Goal: Task Accomplishment & Management: Use online tool/utility

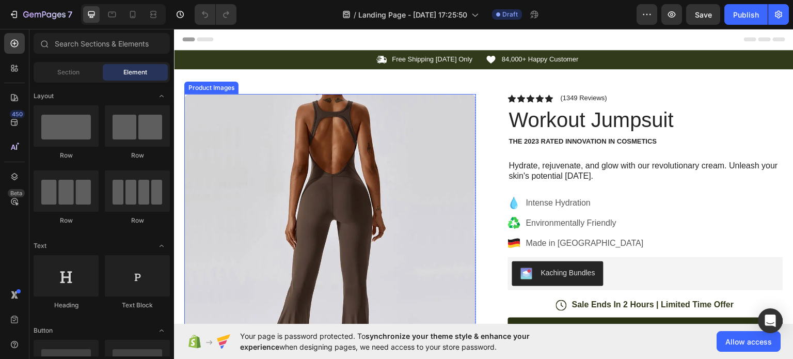
click at [338, 168] on img at bounding box center [330, 239] width 292 height 292
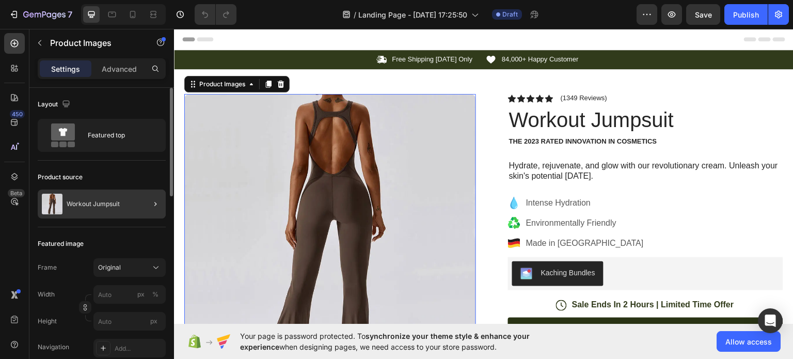
click at [153, 211] on div at bounding box center [151, 203] width 29 height 29
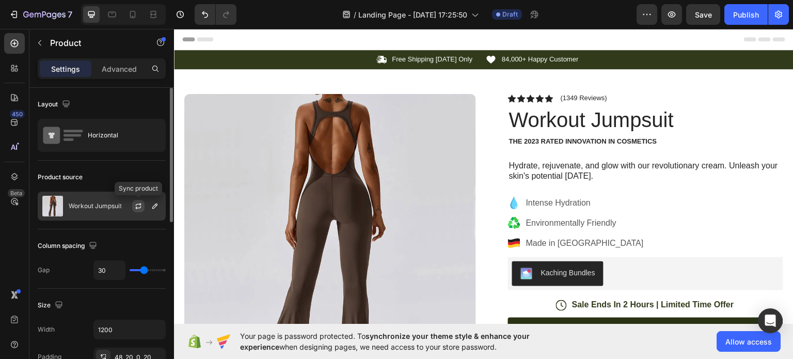
click at [144, 204] on button "button" at bounding box center [138, 206] width 12 height 12
click at [160, 205] on button "button" at bounding box center [155, 206] width 12 height 12
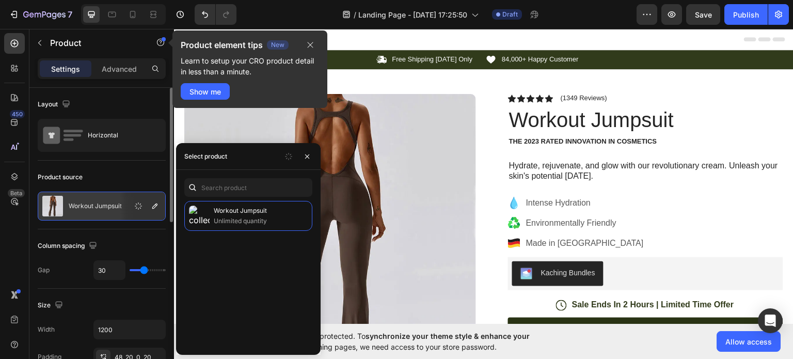
click at [108, 227] on div "Product source Workout Jumpsuit" at bounding box center [102, 194] width 128 height 69
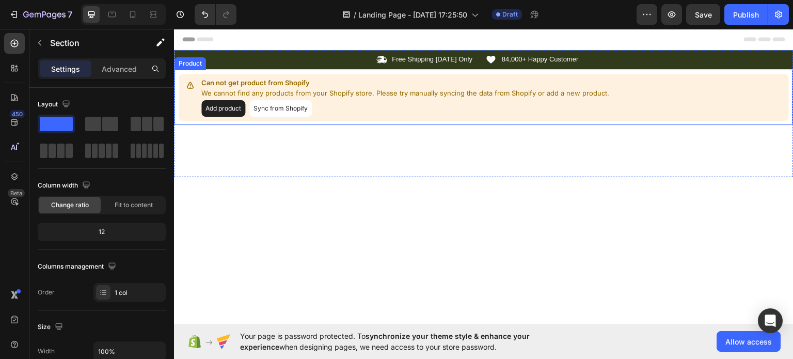
click at [219, 107] on button "Add product" at bounding box center [223, 108] width 44 height 17
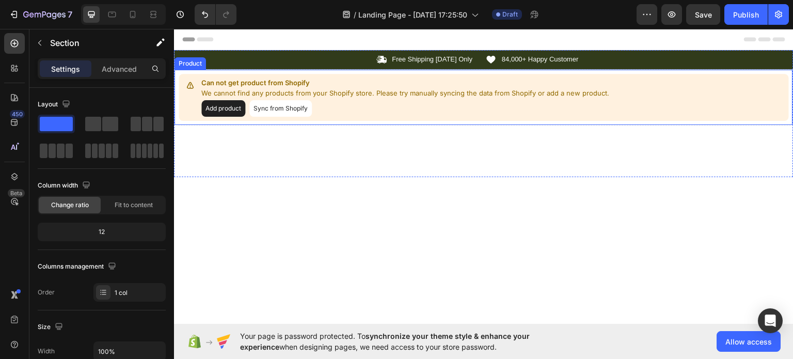
click at [264, 107] on button "Sync from Shopify" at bounding box center [280, 108] width 62 height 17
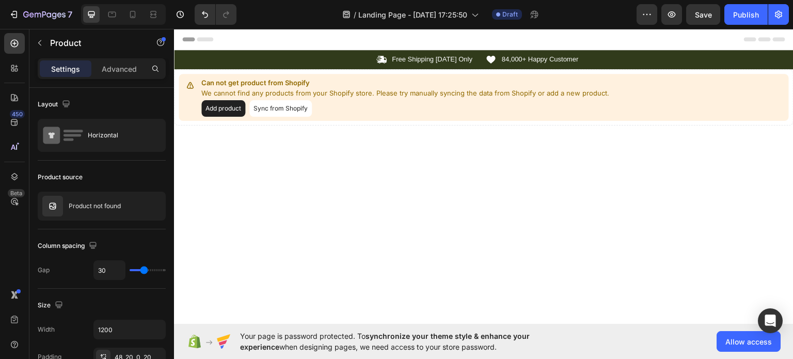
click at [271, 110] on button "Sync from Shopify" at bounding box center [280, 108] width 62 height 17
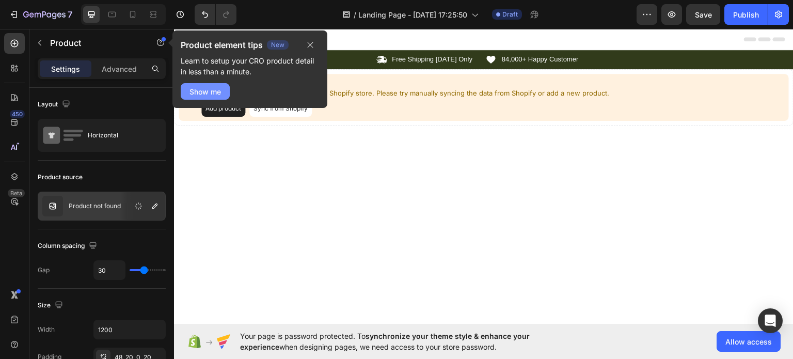
click at [221, 88] on div "Show me" at bounding box center [204, 91] width 31 height 11
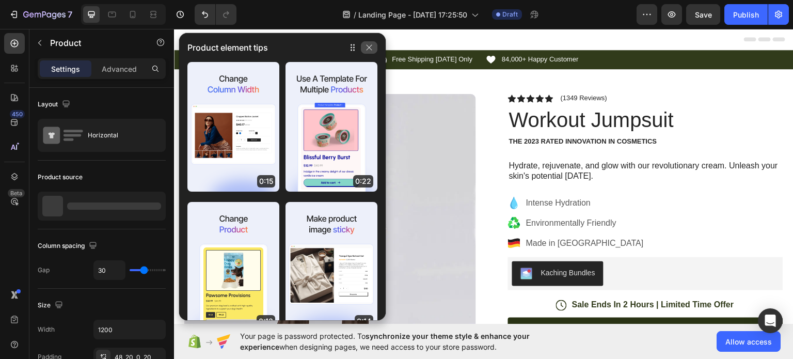
drag, startPoint x: 369, startPoint y: 50, endPoint x: 196, endPoint y: 26, distance: 174.9
click at [369, 50] on icon "button" at bounding box center [369, 47] width 8 height 8
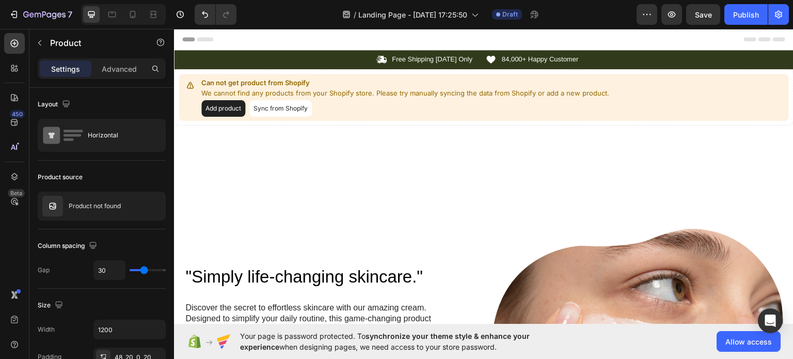
click at [269, 107] on button "Sync from Shopify" at bounding box center [280, 108] width 62 height 17
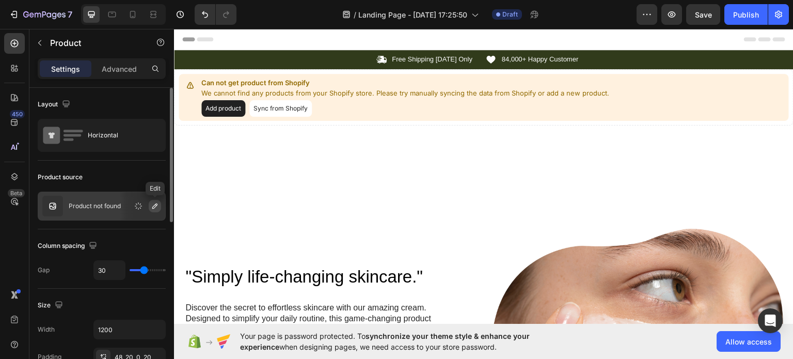
click at [155, 202] on icon "button" at bounding box center [155, 206] width 8 height 8
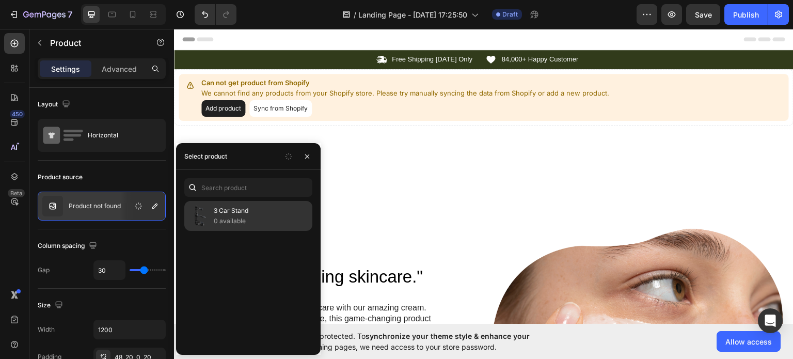
click at [224, 214] on p "3 Car Stand" at bounding box center [261, 210] width 94 height 10
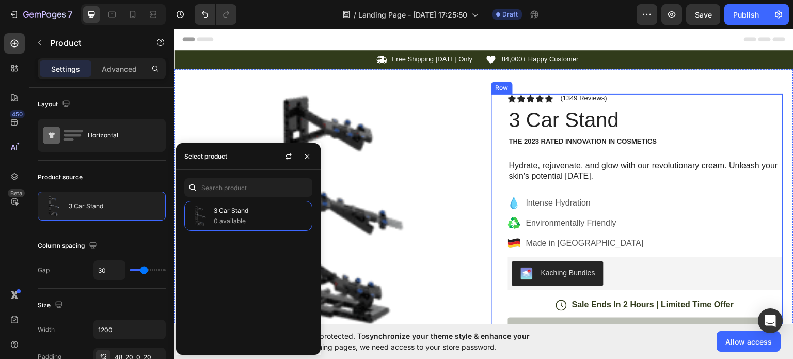
click at [723, 174] on p "Hydrate, rejuvenate, and glow with our revolutionary cream. Unleash your skin's…" at bounding box center [645, 171] width 273 height 22
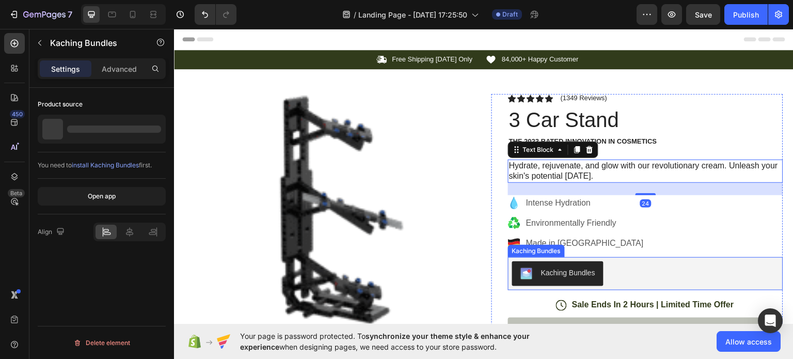
click at [664, 264] on div "Kaching Bundles" at bounding box center [645, 273] width 267 height 25
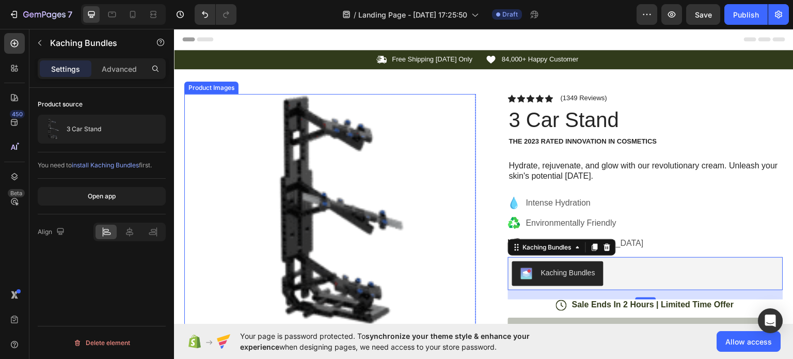
click at [349, 192] on img at bounding box center [330, 209] width 232 height 232
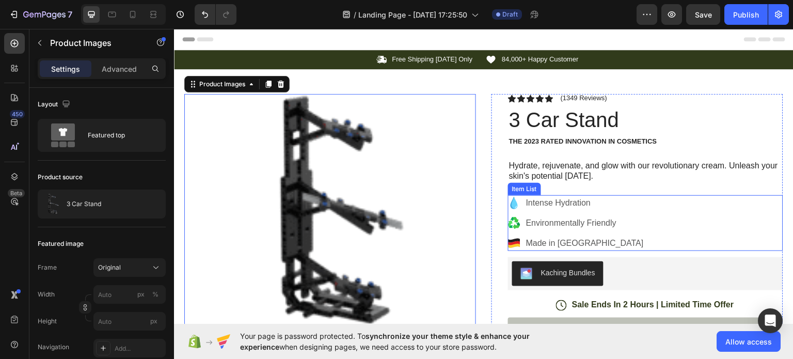
scroll to position [189, 0]
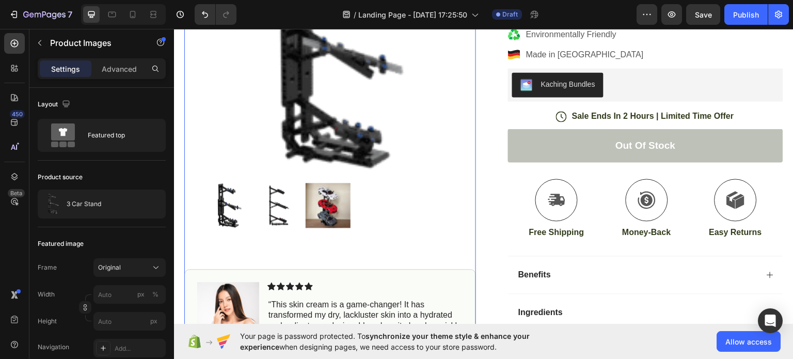
click at [295, 223] on img at bounding box center [277, 204] width 45 height 45
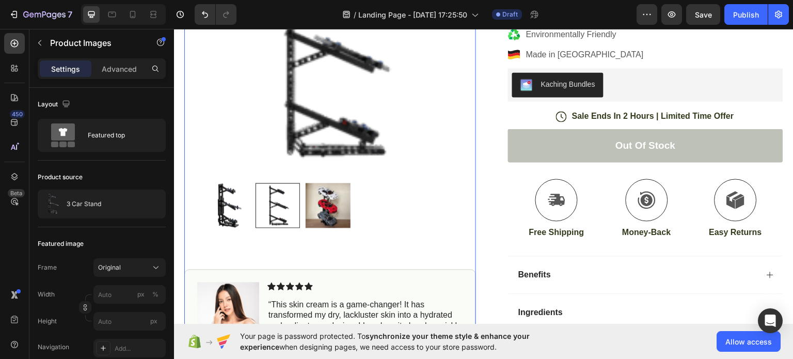
click at [321, 223] on img at bounding box center [327, 204] width 45 height 45
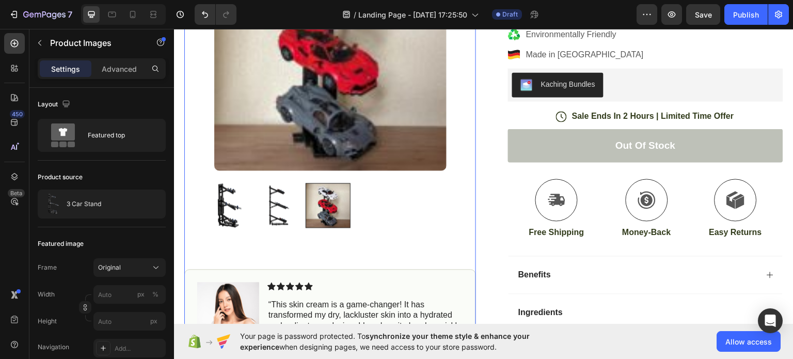
scroll to position [0, 0]
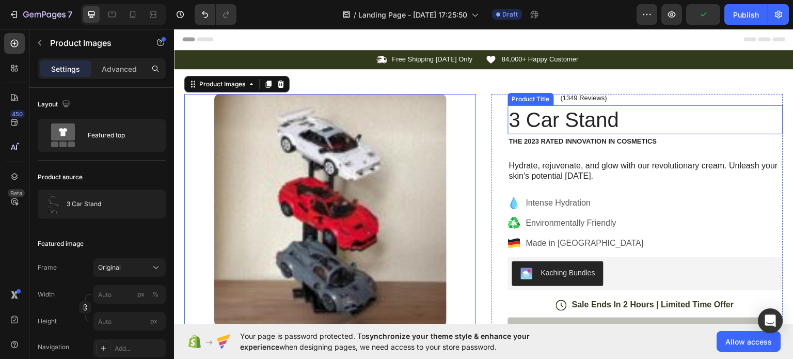
click at [758, 114] on h1 "3 Car Stand" at bounding box center [645, 119] width 275 height 29
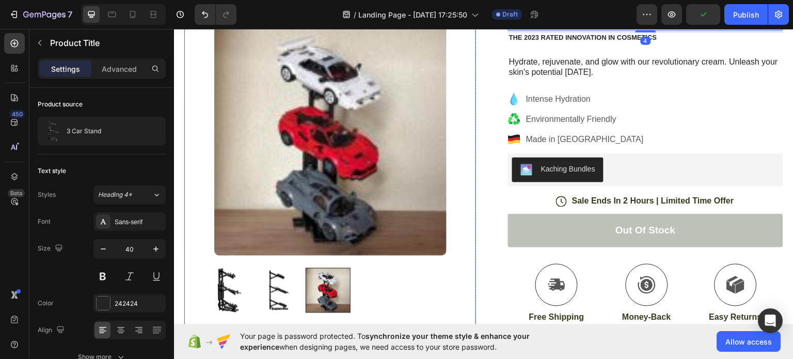
scroll to position [189, 0]
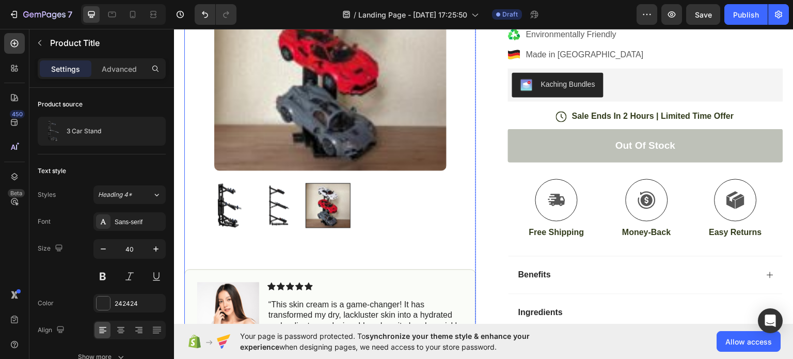
click at [236, 223] on img at bounding box center [227, 204] width 45 height 45
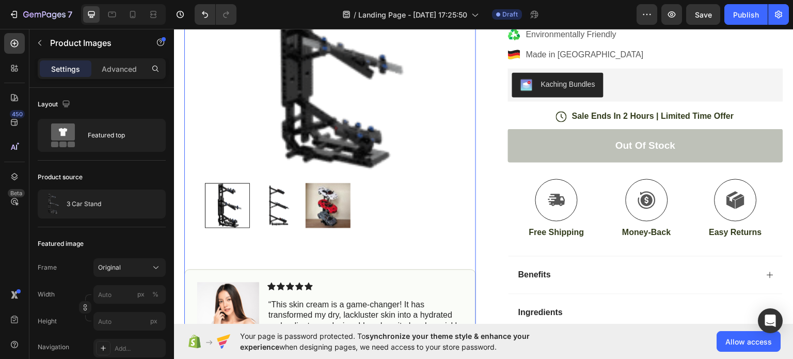
click at [291, 226] on img at bounding box center [277, 204] width 45 height 45
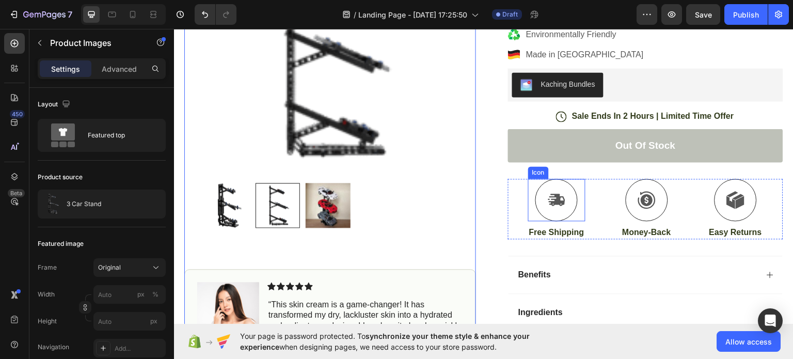
scroll to position [0, 0]
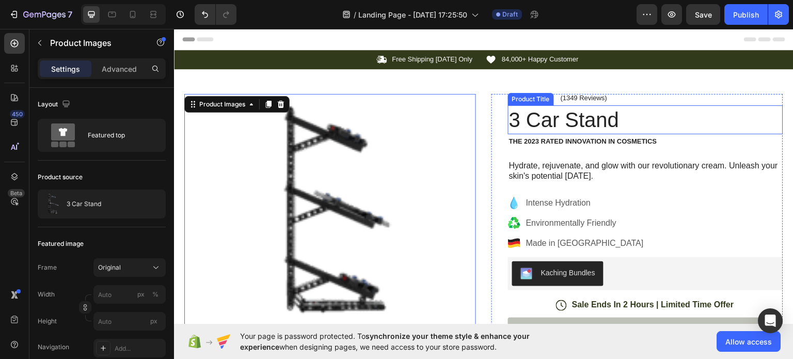
click at [608, 117] on h1 "3 Car Stand" at bounding box center [645, 119] width 275 height 29
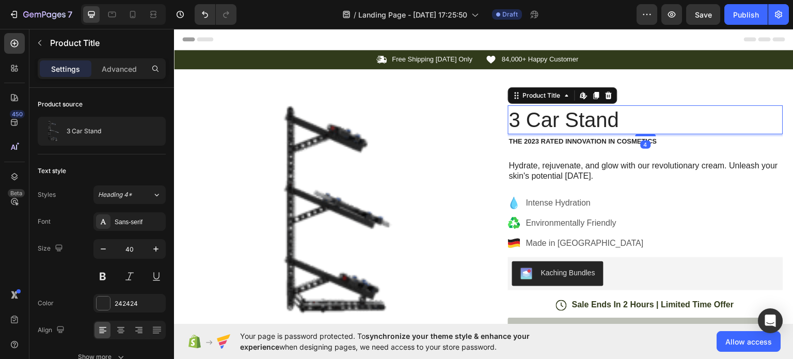
click at [608, 117] on h1 "3 Car Stand" at bounding box center [645, 119] width 275 height 29
click at [607, 121] on h1 "3 Car Stand" at bounding box center [645, 119] width 275 height 29
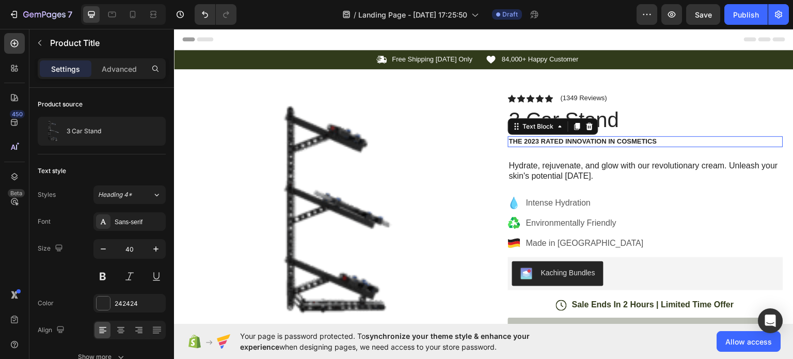
click at [582, 146] on div "The 2023 Rated Innovation in Cosmetics" at bounding box center [645, 141] width 275 height 11
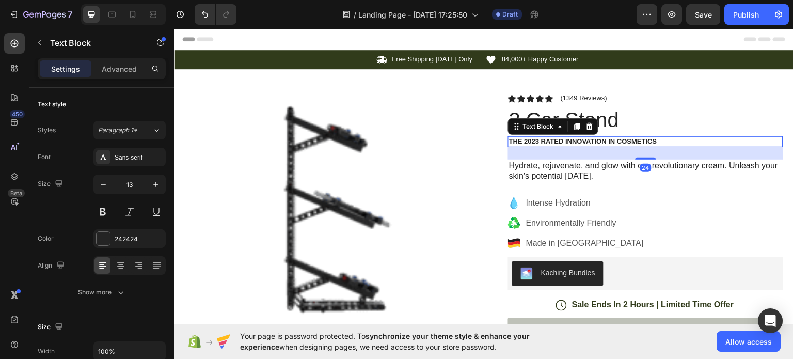
click at [584, 139] on p "The 2023 Rated Innovation in Cosmetics" at bounding box center [645, 141] width 273 height 9
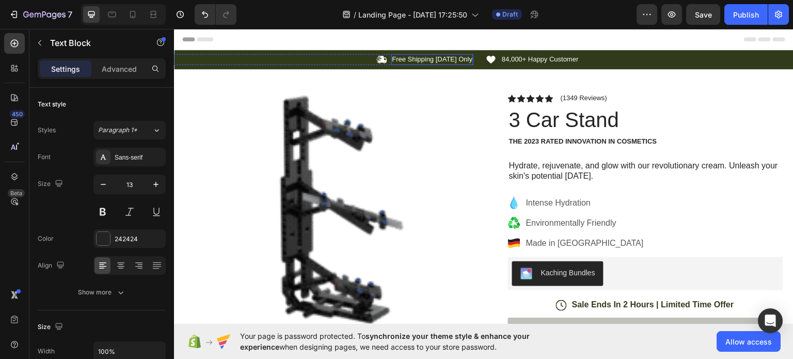
click at [426, 58] on p "Free Shipping [DATE] Only" at bounding box center [432, 59] width 81 height 9
click at [540, 60] on p "84,000+ Happy Customer" at bounding box center [540, 59] width 77 height 9
click at [553, 55] on p "84,000+ Happy Customer" at bounding box center [540, 59] width 77 height 9
click at [552, 56] on p "84,000+ Happy Customer" at bounding box center [540, 59] width 77 height 9
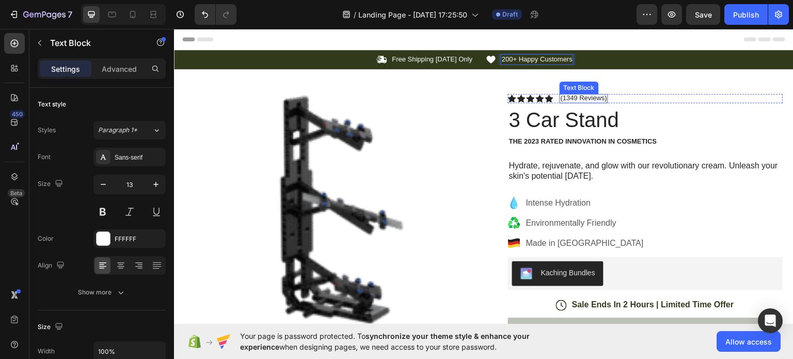
click at [577, 102] on div "(1349 Reviews)" at bounding box center [583, 97] width 49 height 9
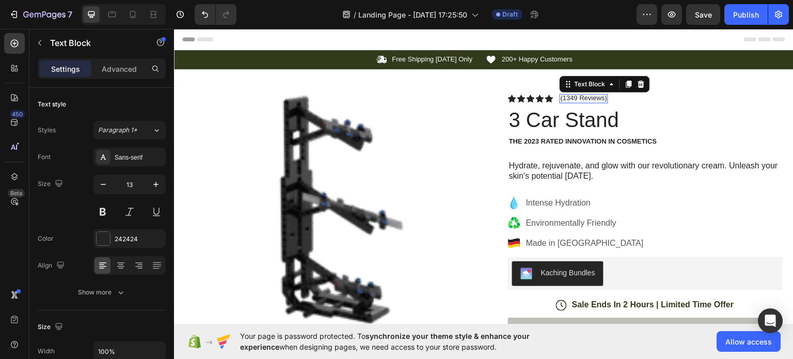
click at [577, 102] on div "(1349 Reviews) Text Block 0" at bounding box center [583, 97] width 49 height 9
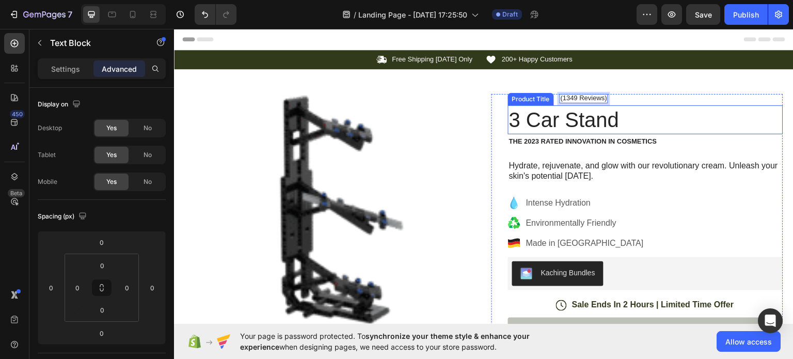
click at [657, 131] on h1 "3 Car Stand" at bounding box center [645, 119] width 275 height 29
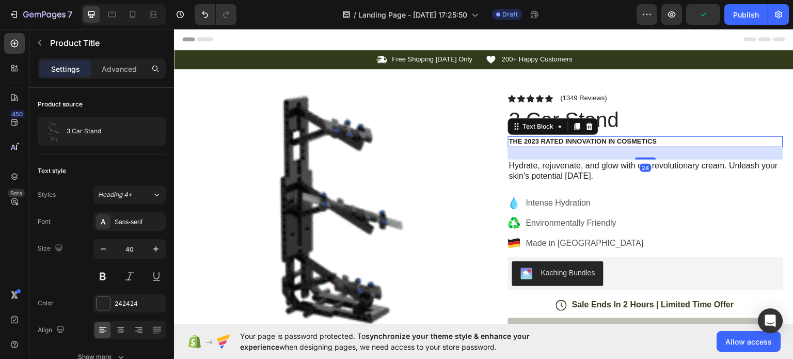
click at [567, 142] on p "The 2023 Rated Innovation in Cosmetics" at bounding box center [645, 141] width 273 height 9
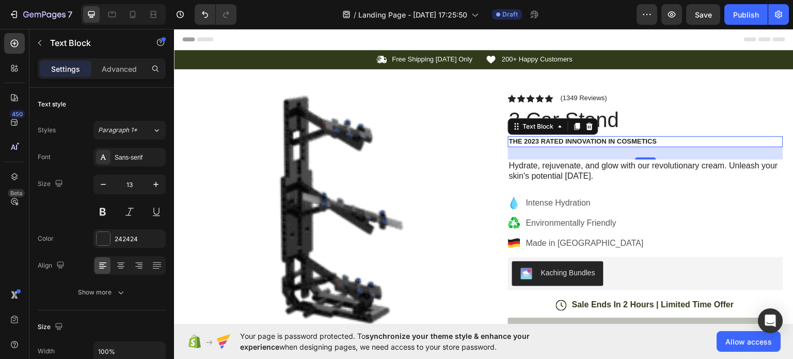
click at [546, 141] on p "The 2023 Rated Innovation in Cosmetics" at bounding box center [645, 141] width 273 height 9
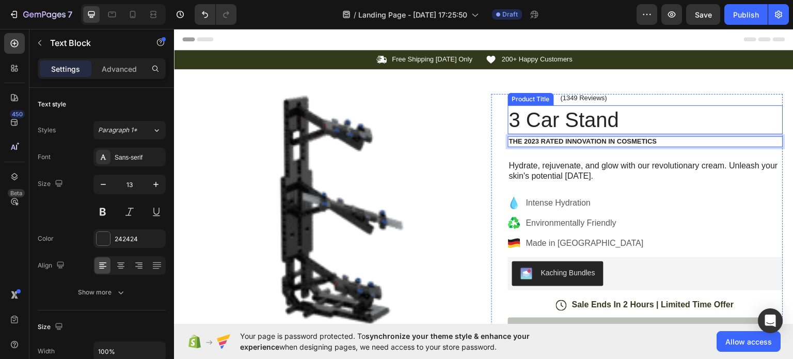
click at [656, 109] on h1 "3 Car Stand" at bounding box center [645, 119] width 275 height 29
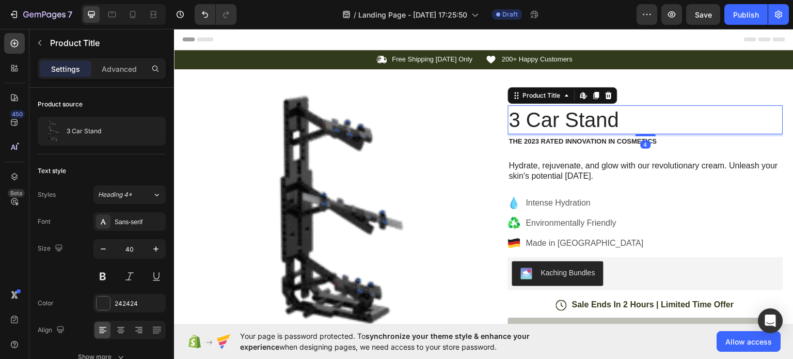
click at [656, 111] on h1 "3 Car Stand" at bounding box center [645, 119] width 275 height 29
click at [614, 116] on h1 "3 Car Stand" at bounding box center [645, 119] width 275 height 29
click at [615, 118] on h1 "3 Car Stand" at bounding box center [645, 119] width 275 height 29
click at [608, 115] on h1 "3 Car Stand" at bounding box center [645, 119] width 275 height 29
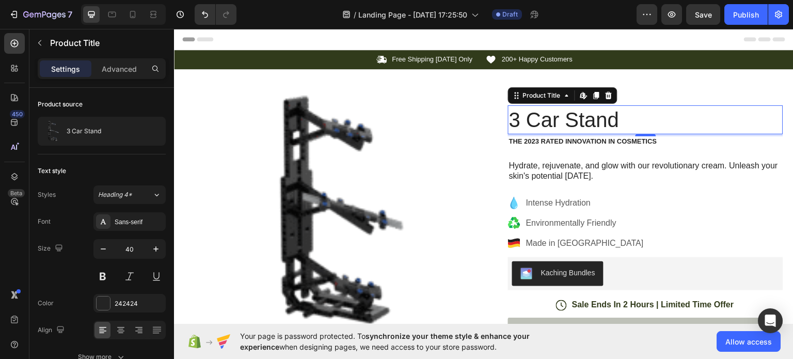
click at [608, 115] on h1 "3 Car Stand" at bounding box center [645, 119] width 275 height 29
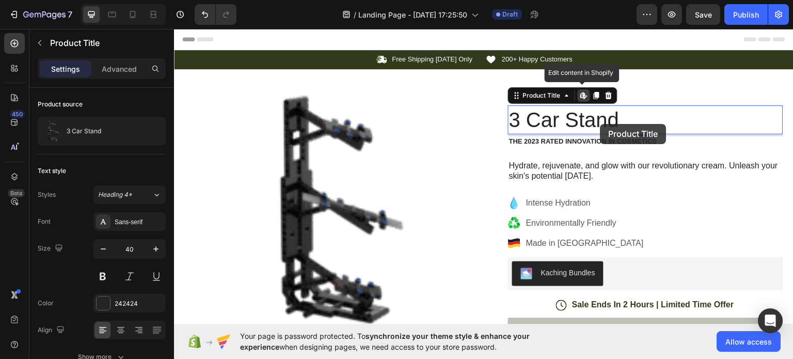
click at [600, 123] on h1 "3 Car Stand" at bounding box center [645, 119] width 275 height 29
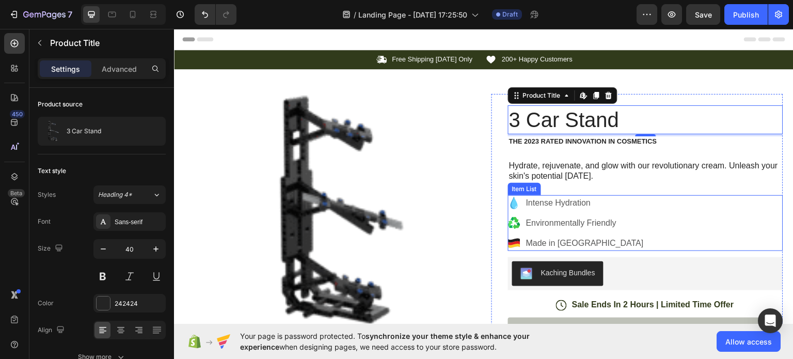
scroll to position [189, 0]
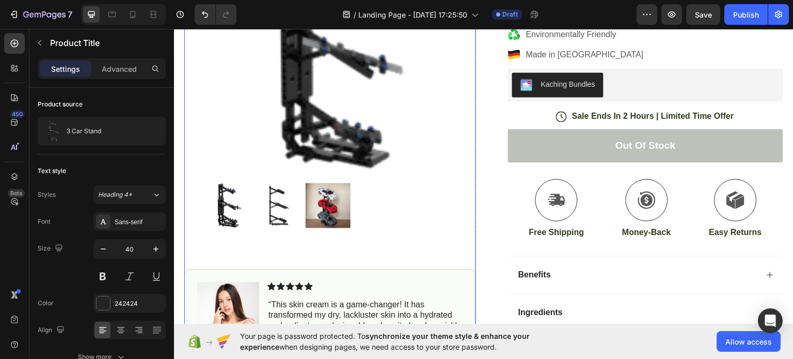
click at [267, 227] on img at bounding box center [277, 204] width 45 height 45
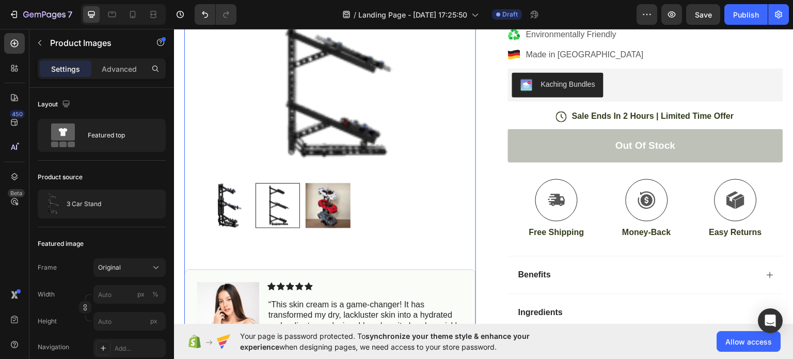
click at [314, 227] on img at bounding box center [327, 204] width 45 height 45
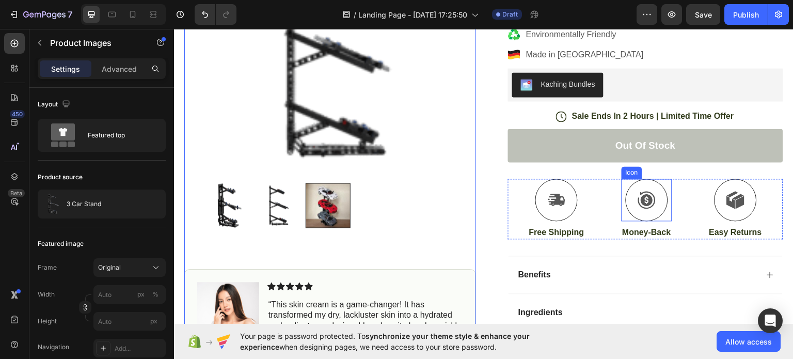
click at [630, 205] on div at bounding box center [646, 199] width 42 height 42
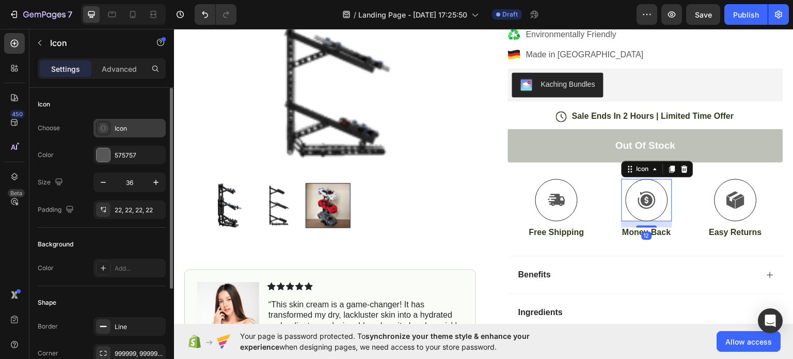
click at [107, 123] on icon at bounding box center [103, 128] width 10 height 10
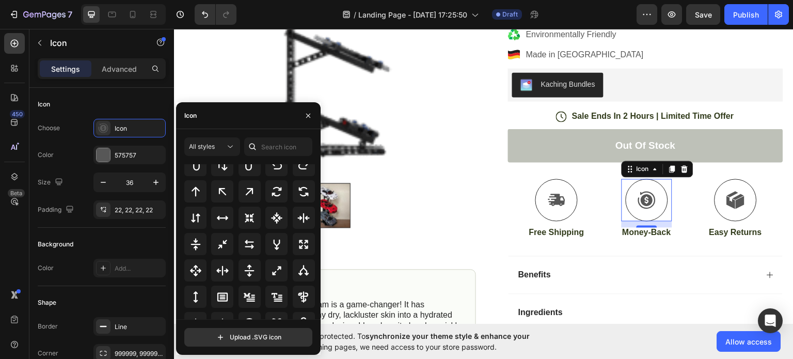
scroll to position [557, 0]
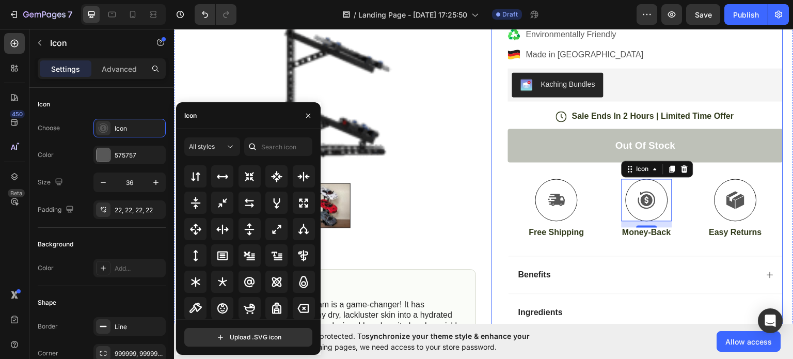
click at [494, 218] on div "Icon Icon Icon Icon Icon Icon List (1349 Reviews) Text Block Row 3 Car Stand Pr…" at bounding box center [637, 145] width 292 height 481
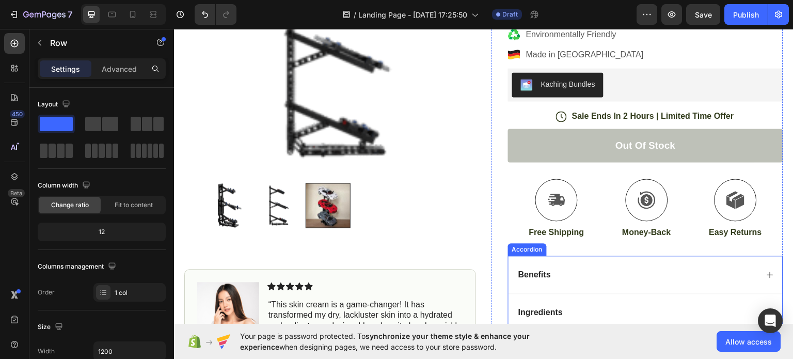
click at [555, 270] on div "Benefits" at bounding box center [637, 274] width 241 height 14
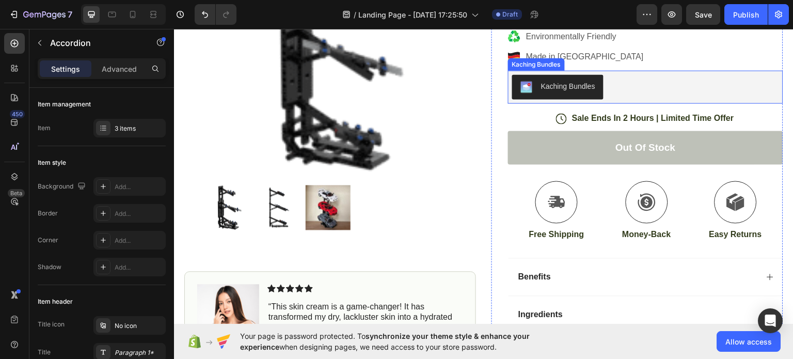
scroll to position [189, 0]
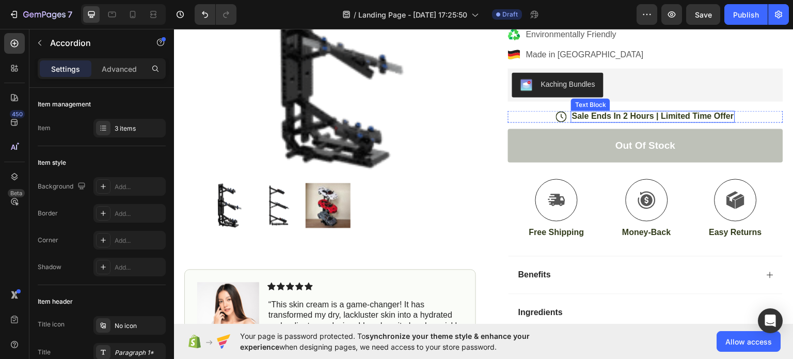
click at [627, 111] on p "Sale Ends In 2 Hours | Limited Time Offer" at bounding box center [653, 115] width 162 height 11
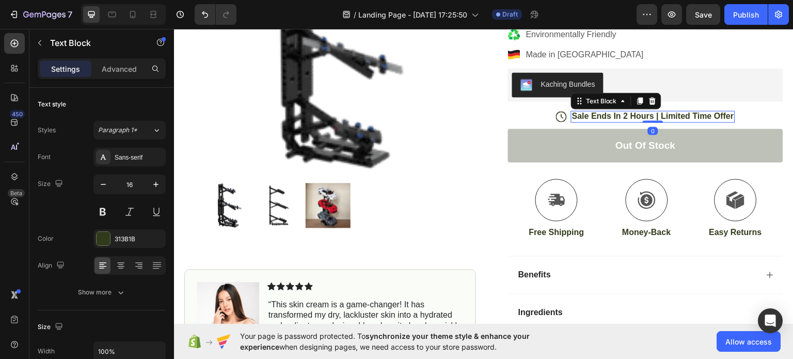
click at [623, 111] on p "Sale Ends In 2 Hours | Limited Time Offer" at bounding box center [653, 115] width 162 height 11
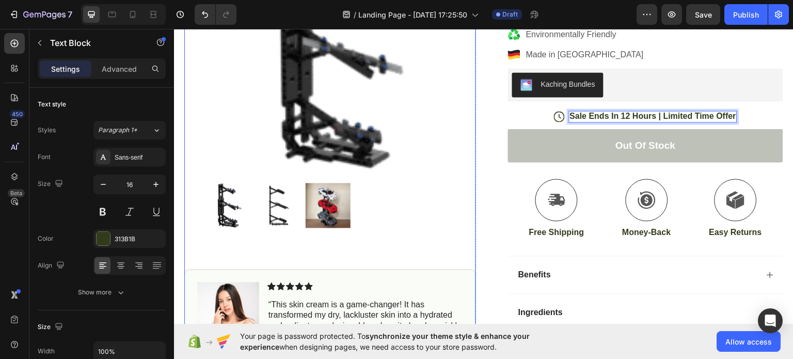
click at [435, 211] on div at bounding box center [330, 204] width 250 height 45
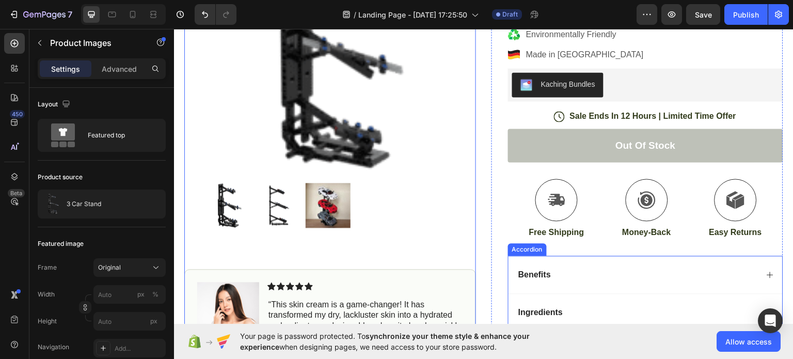
scroll to position [378, 0]
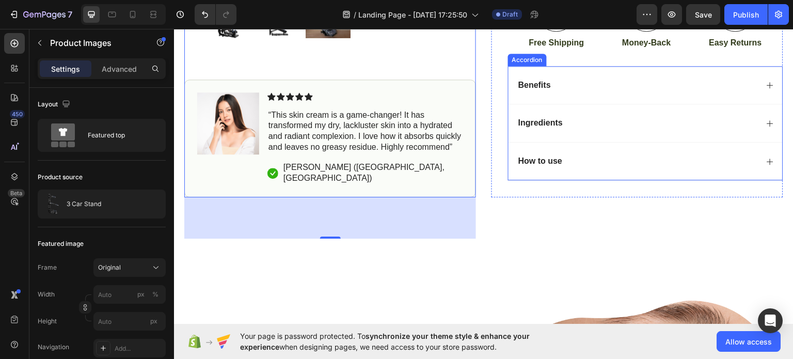
click at [631, 121] on div "Ingredients" at bounding box center [637, 123] width 241 height 14
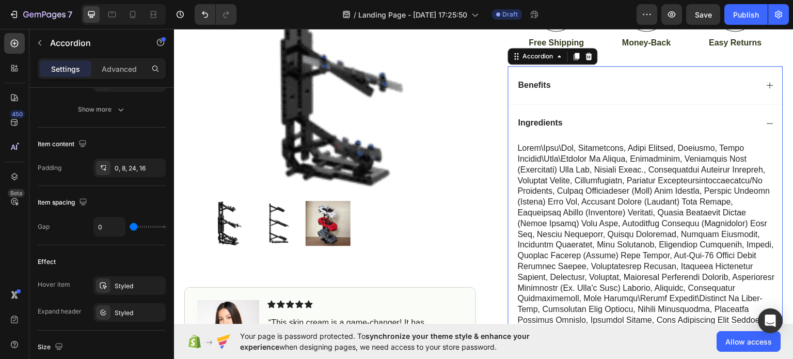
scroll to position [189, 0]
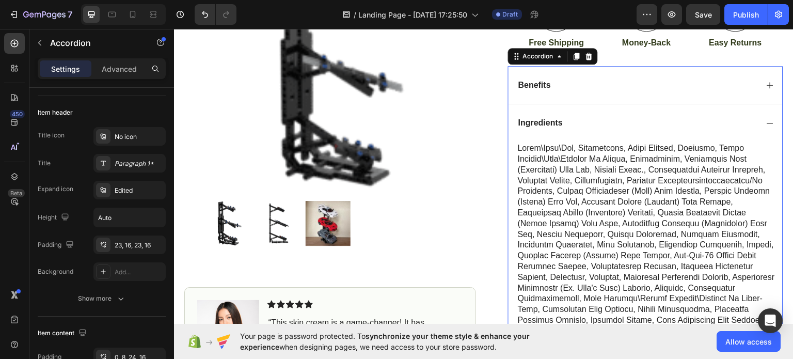
click at [584, 124] on div "Ingredients" at bounding box center [637, 123] width 241 height 14
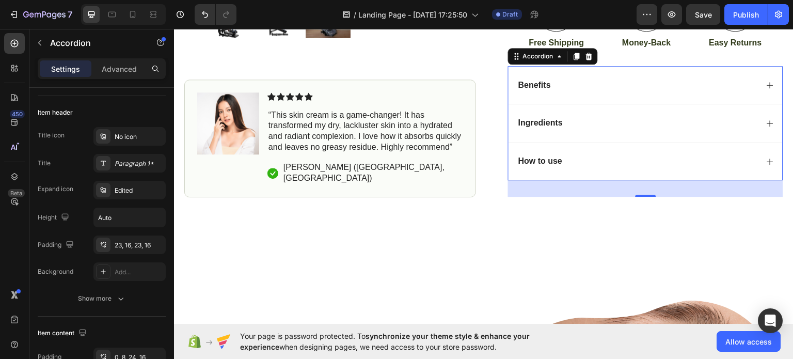
click at [530, 119] on p "Ingredients" at bounding box center [540, 122] width 44 height 11
drag, startPoint x: 651, startPoint y: 121, endPoint x: 677, endPoint y: 122, distance: 25.8
click at [677, 122] on div "Ingredients" at bounding box center [637, 123] width 241 height 14
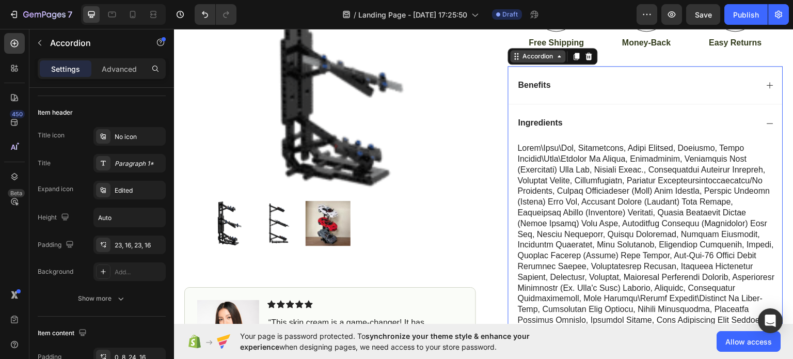
click at [555, 57] on icon at bounding box center [559, 56] width 8 height 8
click at [637, 111] on div "Ingredients" at bounding box center [645, 122] width 274 height 38
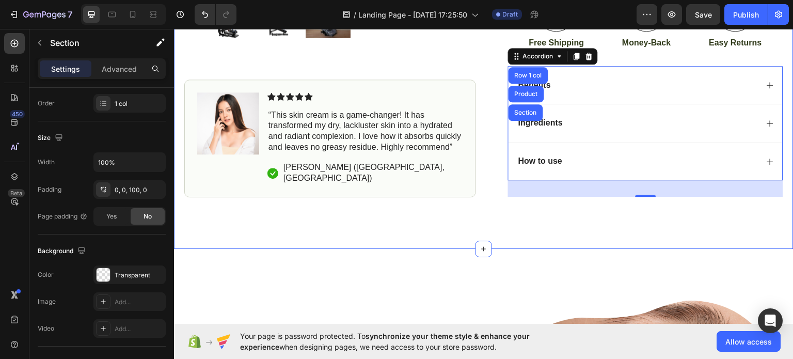
scroll to position [0, 0]
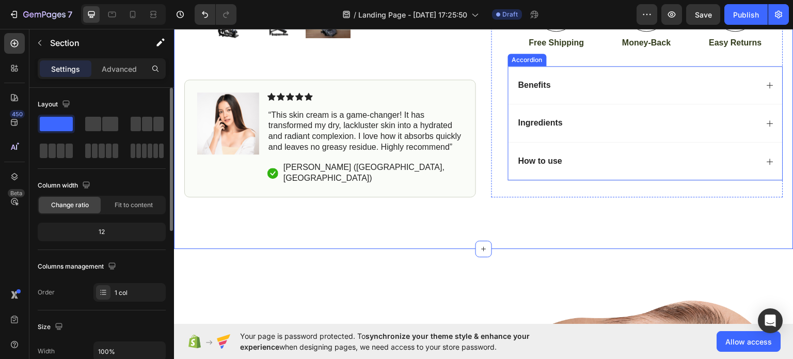
click at [592, 95] on div "Benefits" at bounding box center [645, 85] width 274 height 38
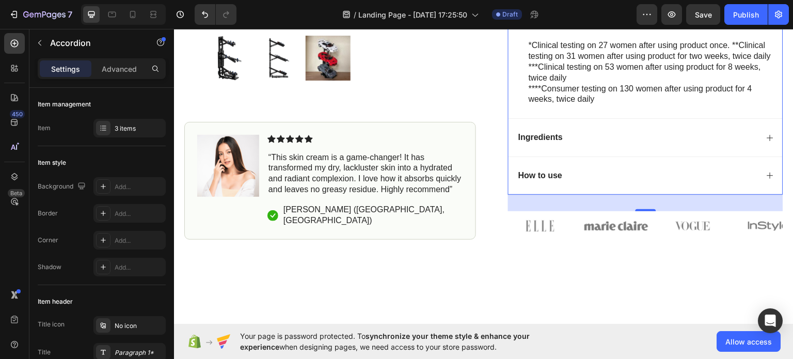
scroll to position [378, 0]
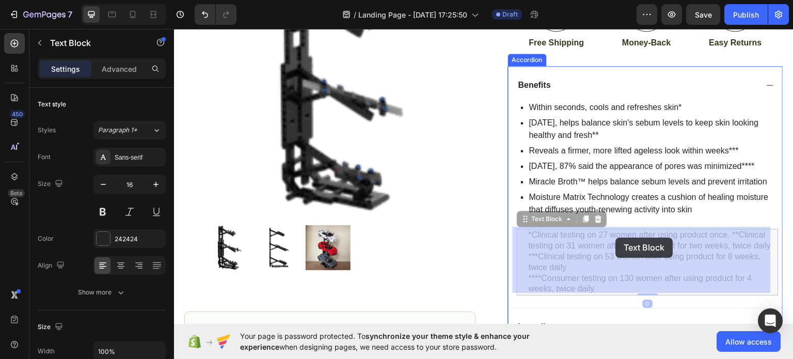
drag, startPoint x: 649, startPoint y: 284, endPoint x: 616, endPoint y: 240, distance: 54.9
click at [174, 28] on p "*Clinical testing on 27 women after using product once. **Clinical testing on 3…" at bounding box center [174, 28] width 0 height 0
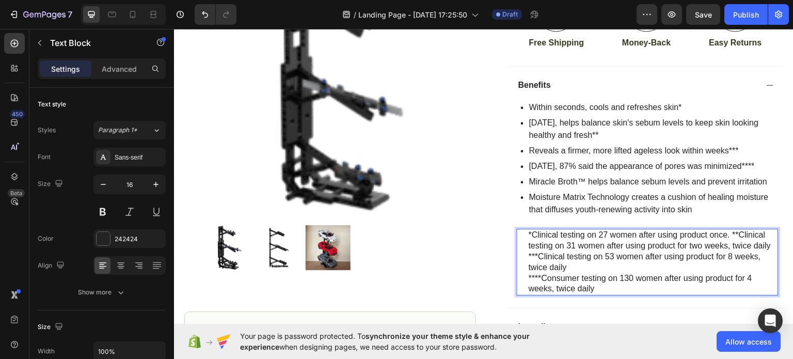
click at [590, 240] on p "*Clinical testing on 27 women after using product once. **Clinical testing on 3…" at bounding box center [652, 240] width 249 height 22
drag, startPoint x: 637, startPoint y: 166, endPoint x: 635, endPoint y: 192, distance: 27.0
click at [637, 166] on p "In 4 weeks, 87% said the appearance of pores was minimized****" at bounding box center [653, 165] width 248 height 12
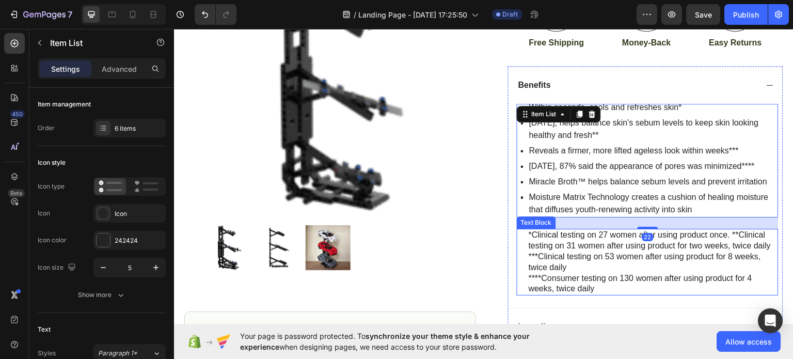
click at [617, 263] on p "***Clinical testing on 53 women after using product for 8 weeks, twice daily" at bounding box center [652, 262] width 249 height 22
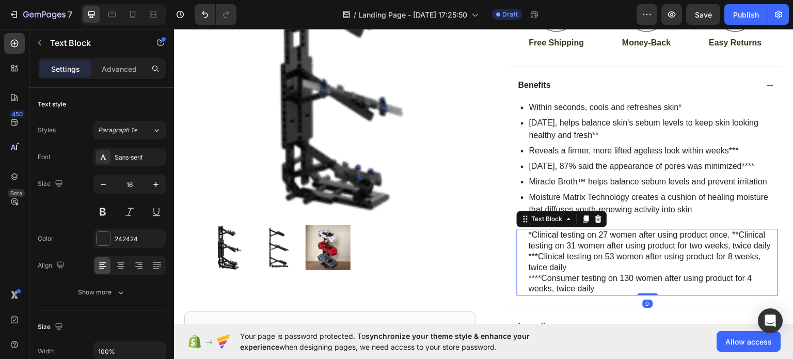
click at [592, 212] on div at bounding box center [598, 218] width 12 height 12
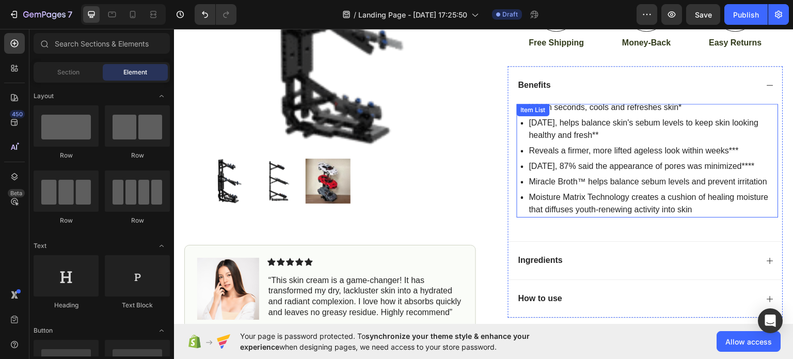
click at [604, 106] on p "Within seconds, cools and refreshes skin*" at bounding box center [653, 107] width 248 height 12
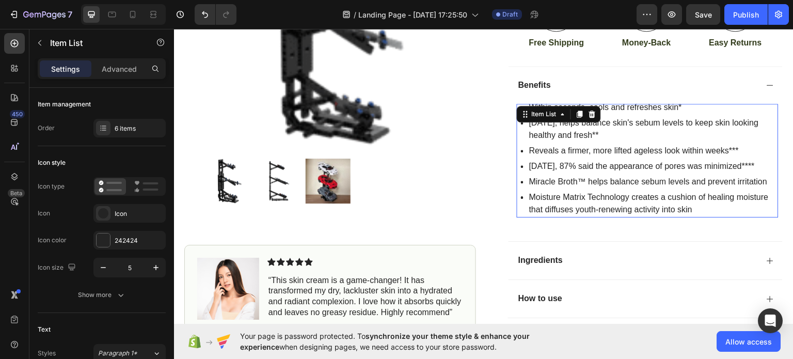
click at [604, 107] on p "Within seconds, cools and refreshes skin*" at bounding box center [653, 107] width 248 height 12
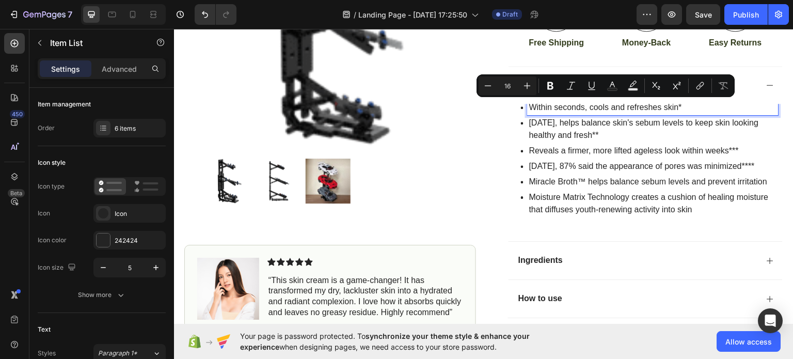
click at [685, 167] on p "In 4 weeks, 87% said the appearance of pores was minimized****" at bounding box center [653, 165] width 248 height 12
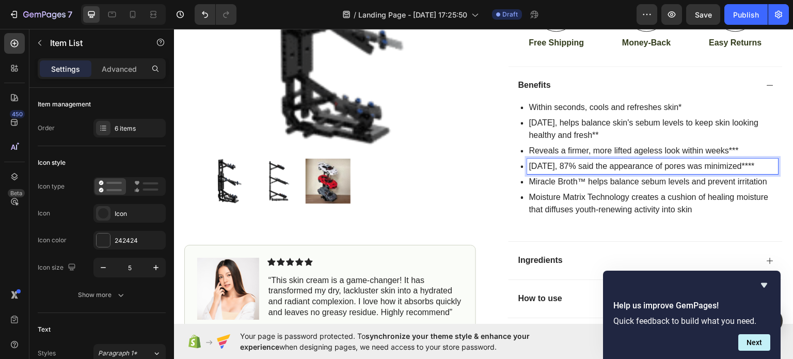
click at [570, 106] on p "Within seconds, cools and refreshes skin*" at bounding box center [653, 107] width 248 height 12
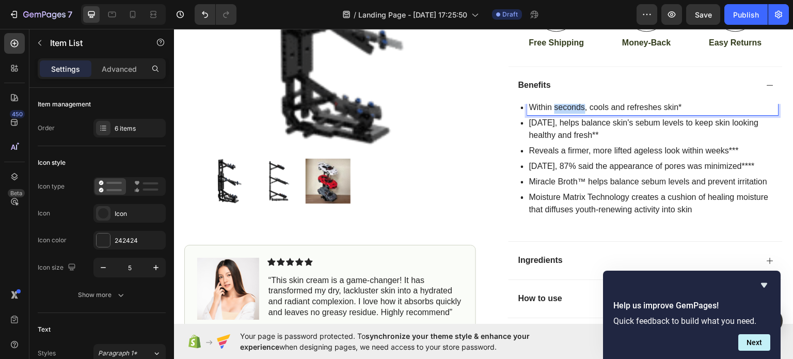
click at [570, 106] on p "Within seconds, cools and refreshes skin*" at bounding box center [653, 107] width 248 height 12
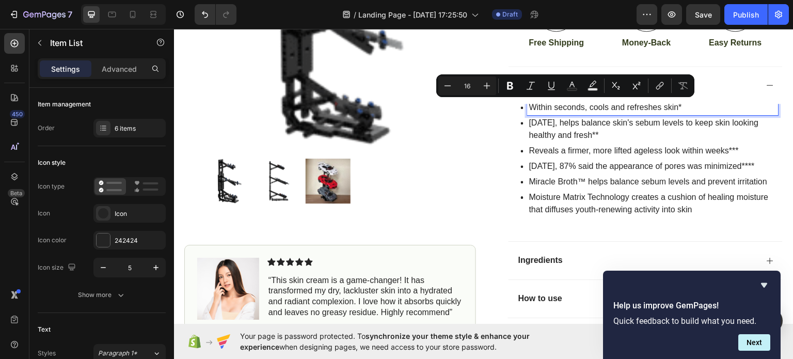
click at [681, 108] on p "Within seconds, cools and refreshes skin*" at bounding box center [653, 107] width 248 height 12
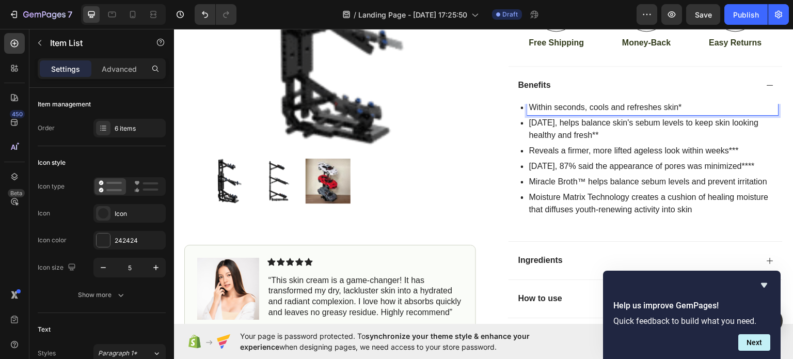
click at [682, 108] on p "Within seconds, cools and refreshes skin*" at bounding box center [653, 107] width 248 height 12
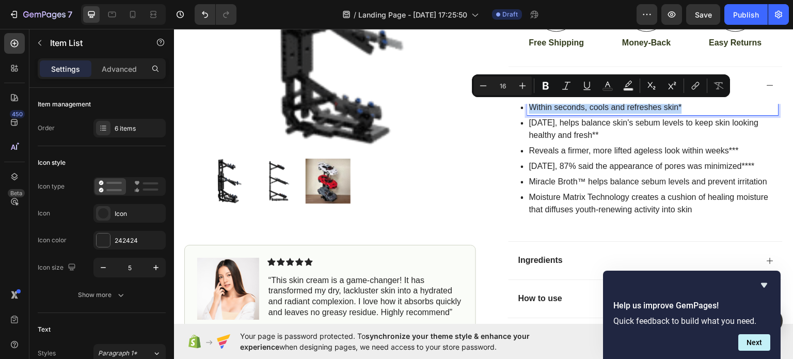
drag, startPoint x: 681, startPoint y: 108, endPoint x: 517, endPoint y: 127, distance: 165.2
click at [521, 127] on div "Within seconds, cools and refreshes skin* In 2 weeks, helps balance skin's sebu…" at bounding box center [650, 158] width 258 height 118
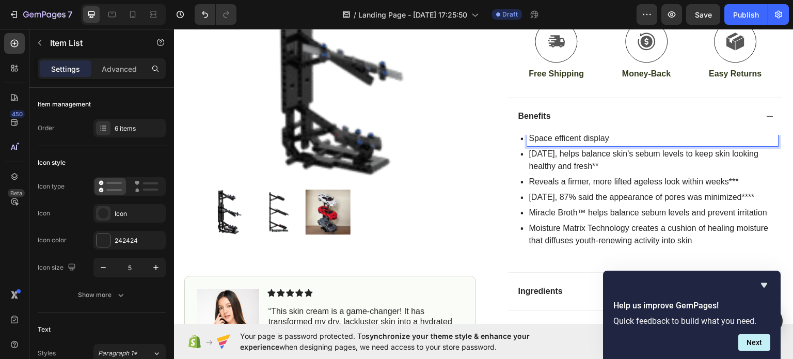
click at [699, 157] on p "In 2 weeks, helps balance skin's sebum levels to keep skin looking healthy and …" at bounding box center [653, 159] width 248 height 25
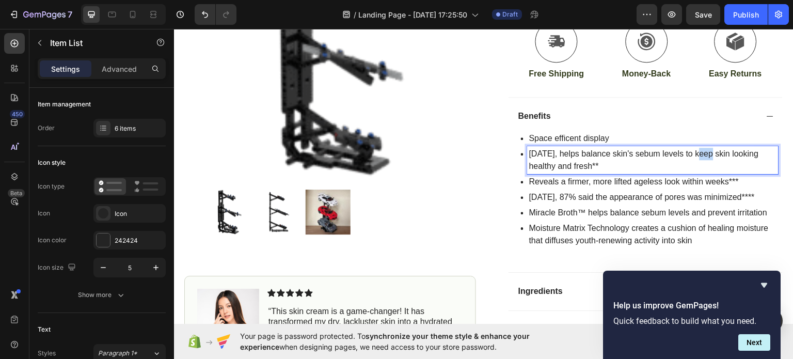
click at [699, 157] on p "In 2 weeks, helps balance skin's sebum levels to keep skin looking healthy and …" at bounding box center [653, 159] width 248 height 25
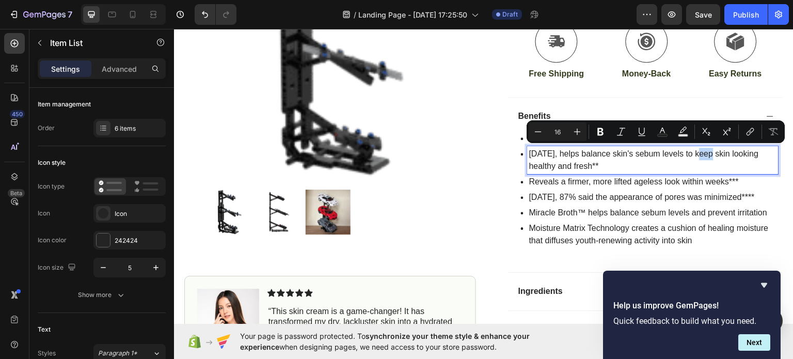
click at [699, 157] on p "In 2 weeks, helps balance skin's sebum levels to keep skin looking healthy and …" at bounding box center [653, 159] width 248 height 25
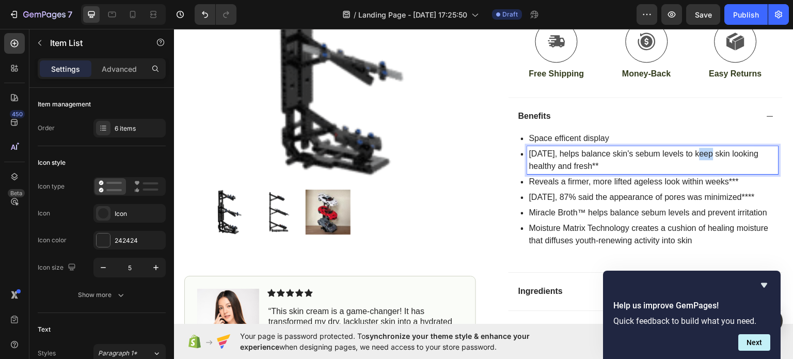
click at [699, 157] on p "In 2 weeks, helps balance skin's sebum levels to keep skin looking healthy and …" at bounding box center [653, 159] width 248 height 25
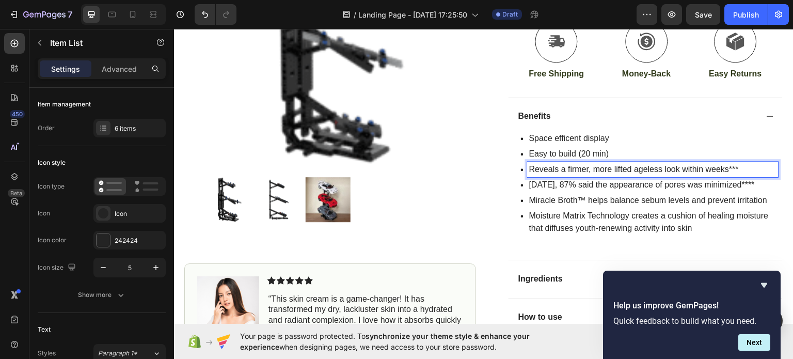
click at [687, 165] on p "Reveals a firmer, more lifted ageless look within weeks***" at bounding box center [653, 169] width 248 height 12
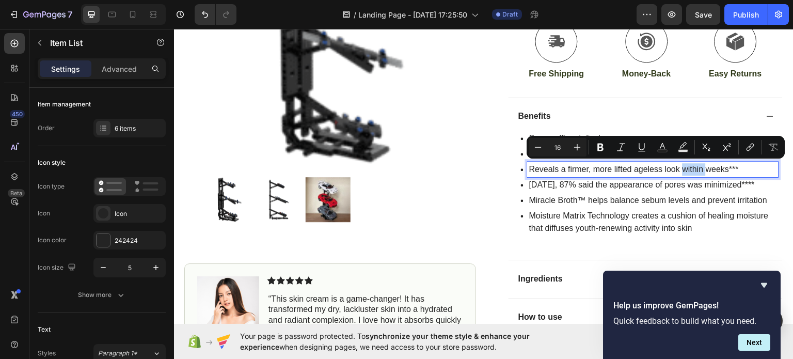
click at [687, 165] on p "Reveals a firmer, more lifted ageless look within weeks***" at bounding box center [653, 169] width 248 height 12
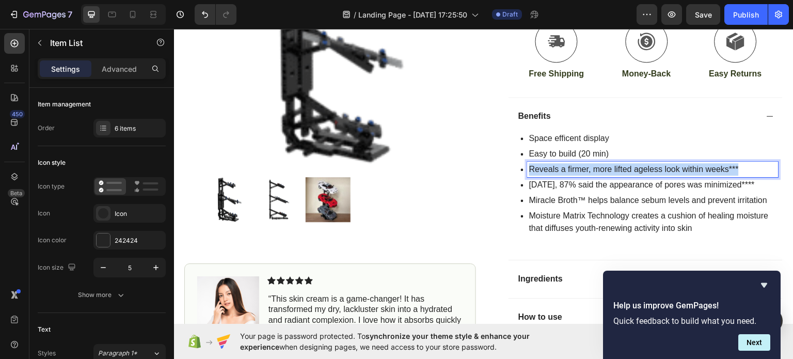
click at [687, 165] on p "Reveals a firmer, more lifted ageless look within weeks***" at bounding box center [653, 169] width 248 height 12
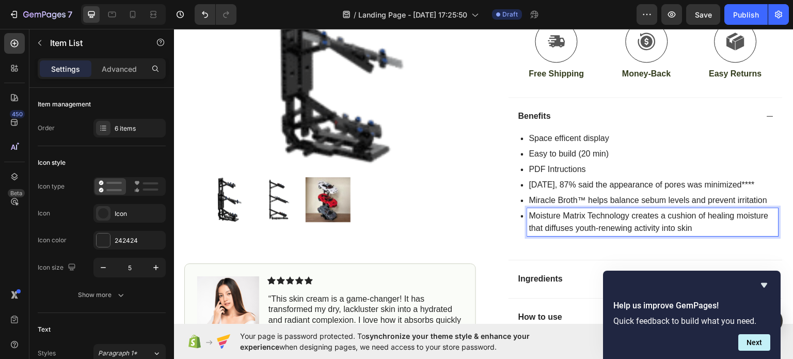
click at [631, 211] on p "Moisture Matrix Technology creates a cushion of healing moisture that diffuses …" at bounding box center [653, 221] width 248 height 25
click at [660, 225] on p "Moisture Matrix Technology creates a cushion of healing moisture that diffuses …" at bounding box center [653, 221] width 248 height 25
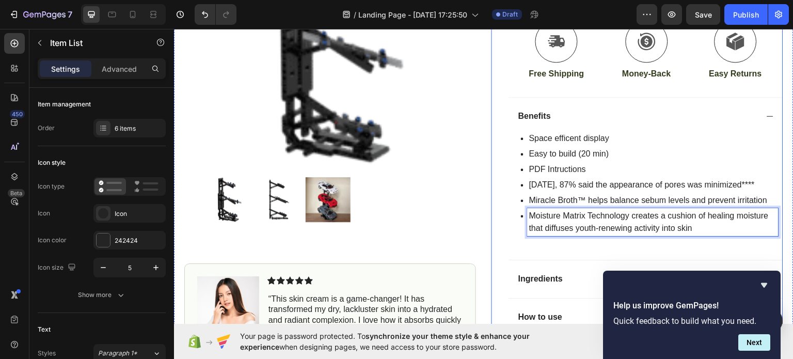
drag, startPoint x: 696, startPoint y: 221, endPoint x: 494, endPoint y: 207, distance: 202.3
click at [494, 207] on div "Icon Icon Icon Icon Icon Icon List (1349 Reviews) Text Block Row 3 Car Stand Pr…" at bounding box center [637, 63] width 292 height 635
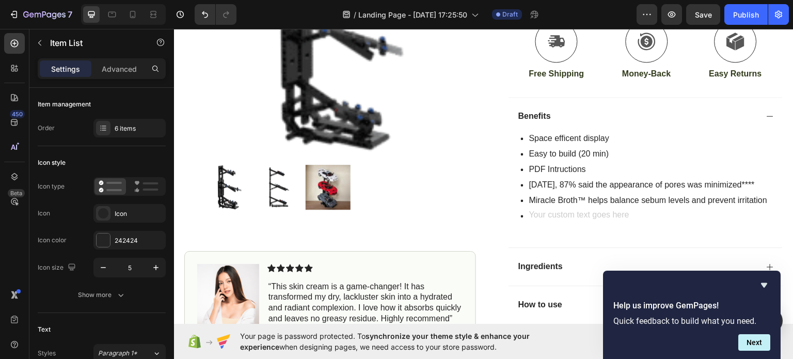
click at [586, 216] on div "Rich Text Editor. Editing area: main" at bounding box center [648, 214] width 242 height 15
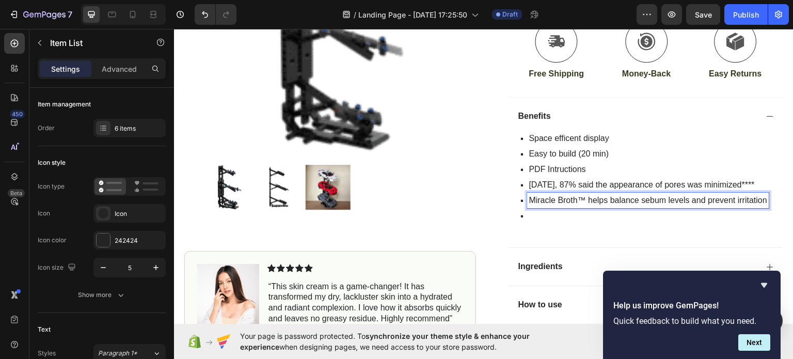
click at [592, 192] on div "Miracle Broth™ helps balance sebum levels and prevent irritation" at bounding box center [648, 199] width 242 height 15
click at [590, 197] on p "Miracle Broth™ helps balance sebum levels and prevent irritation" at bounding box center [648, 200] width 238 height 12
click at [557, 220] on div "Rich Text Editor. Editing area: main" at bounding box center [648, 214] width 242 height 15
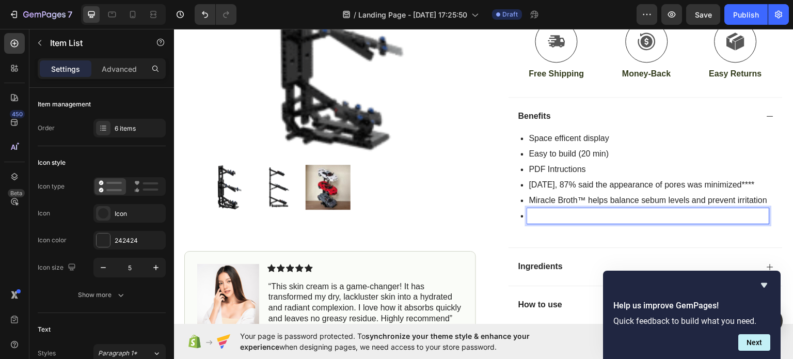
click at [557, 216] on p "Rich Text Editor. Editing area: main" at bounding box center [648, 215] width 238 height 12
click at [510, 209] on div "Space efficent display Easy to build (20 min) PDF Intructions In 4 weeks, 87% s…" at bounding box center [645, 190] width 274 height 112
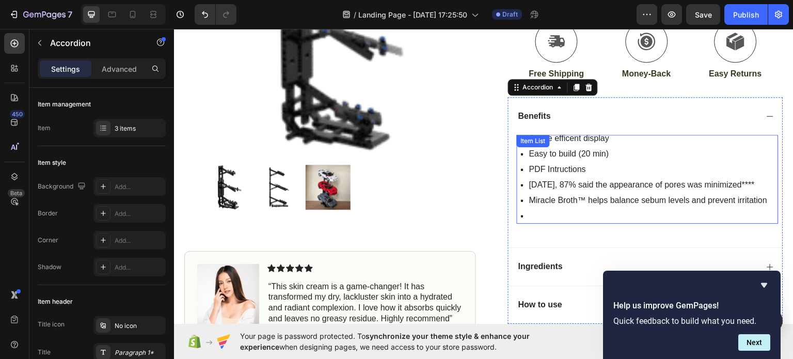
click at [570, 181] on p "In 4 weeks, 87% said the appearance of pores was minimized****" at bounding box center [648, 184] width 238 height 12
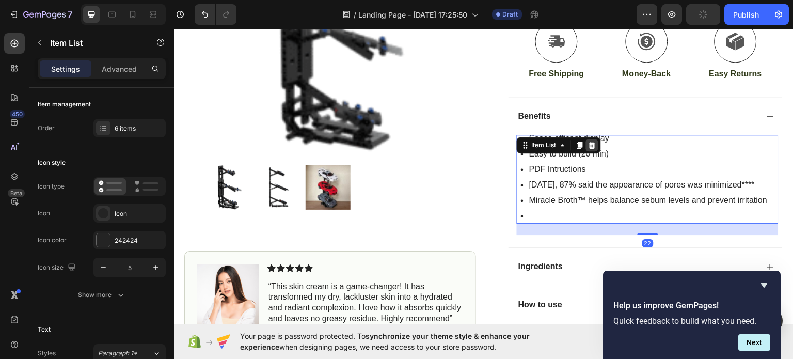
click at [590, 147] on icon at bounding box center [592, 144] width 8 height 8
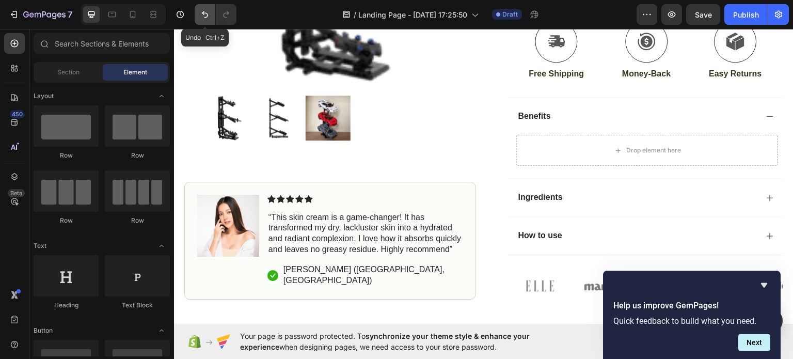
click at [208, 16] on icon "Undo/Redo" at bounding box center [205, 14] width 10 height 10
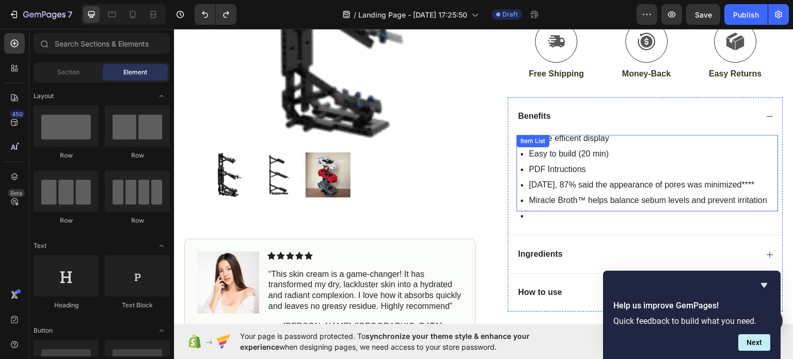
click at [532, 181] on p "In 4 weeks, 87% said the appearance of pores was minimized****" at bounding box center [648, 184] width 238 height 12
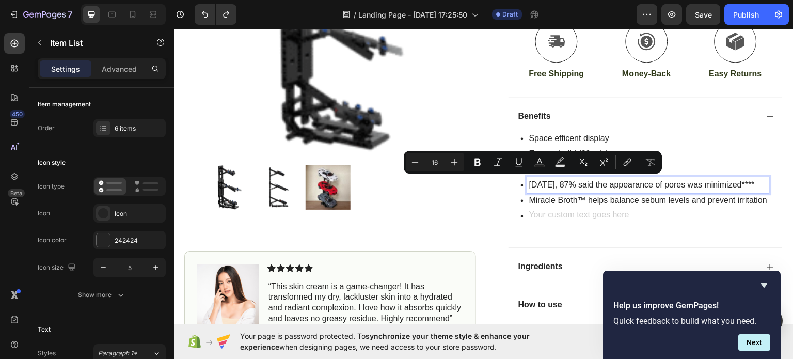
click at [532, 214] on div "Rich Text Editor. Editing area: main" at bounding box center [648, 214] width 242 height 15
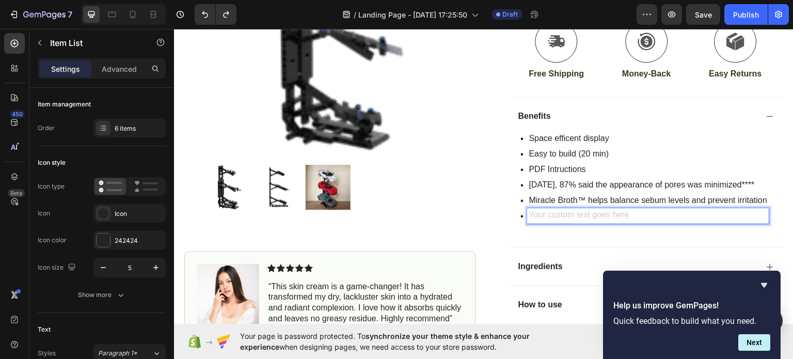
click at [538, 214] on div "Rich Text Editor. Editing area: main" at bounding box center [648, 214] width 242 height 15
click at [546, 227] on div "Space efficent display Easy to build (20 min) PDF Intructions In 4 weeks, 87% s…" at bounding box center [648, 184] width 262 height 100
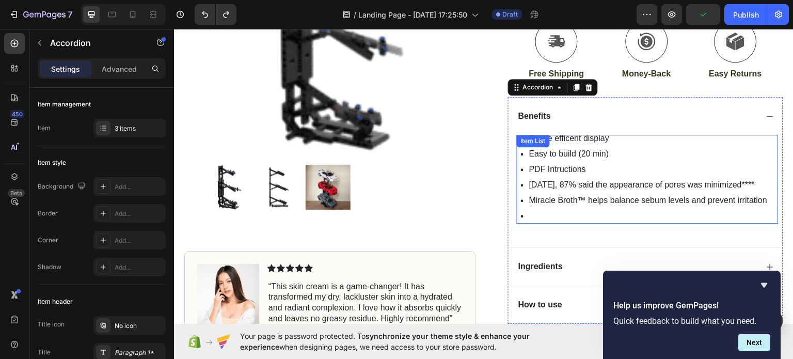
click at [521, 215] on div at bounding box center [645, 214] width 248 height 15
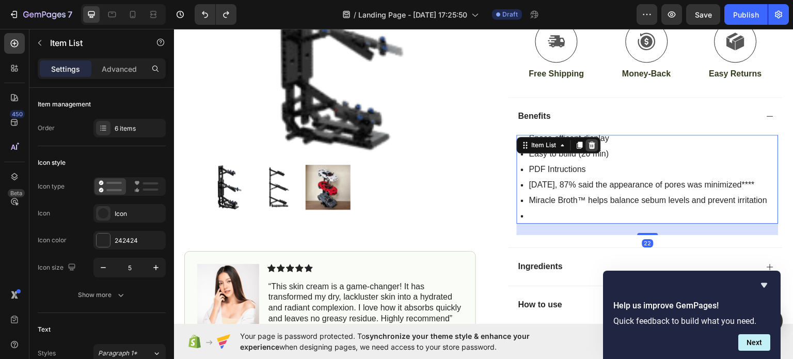
click at [588, 143] on icon at bounding box center [592, 144] width 8 height 8
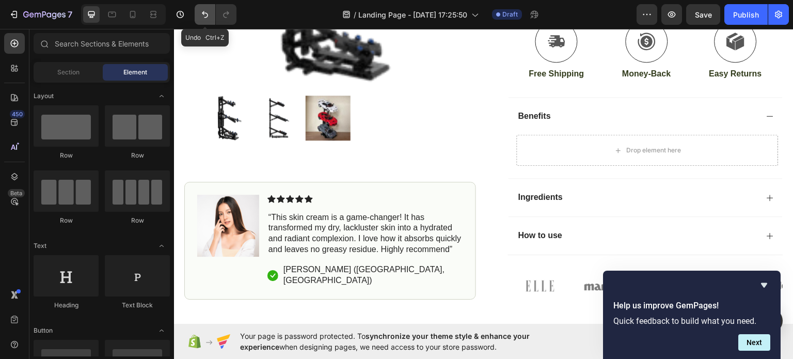
click at [200, 15] on icon "Undo/Redo" at bounding box center [205, 14] width 10 height 10
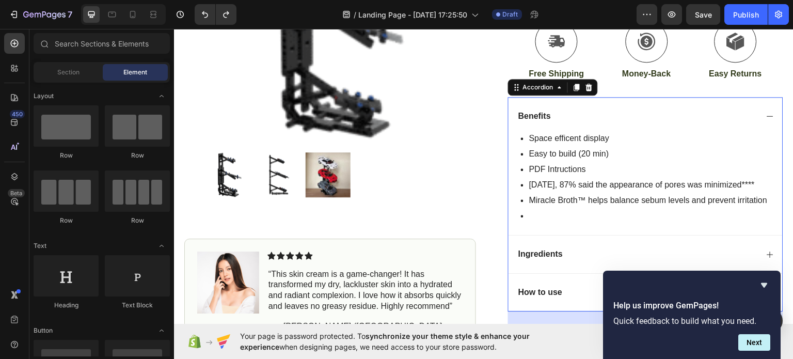
click at [538, 214] on div "Space efficent display Easy to build (20 min) PDF Intructions In 4 weeks, 87% s…" at bounding box center [648, 178] width 262 height 88
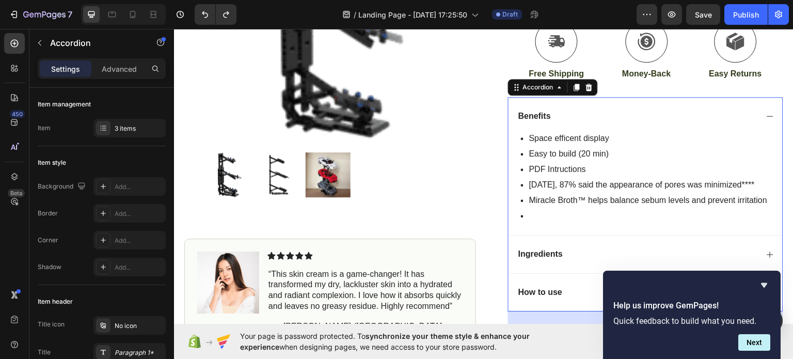
drag, startPoint x: 538, startPoint y: 217, endPoint x: 536, endPoint y: 222, distance: 5.8
click at [536, 222] on div "Space efficent display Easy to build (20 min) PDF Intructions In 4 weeks, 87% s…" at bounding box center [645, 184] width 274 height 100
click at [549, 179] on p "In 4 weeks, 87% said the appearance of pores was minimized****" at bounding box center [648, 184] width 238 height 12
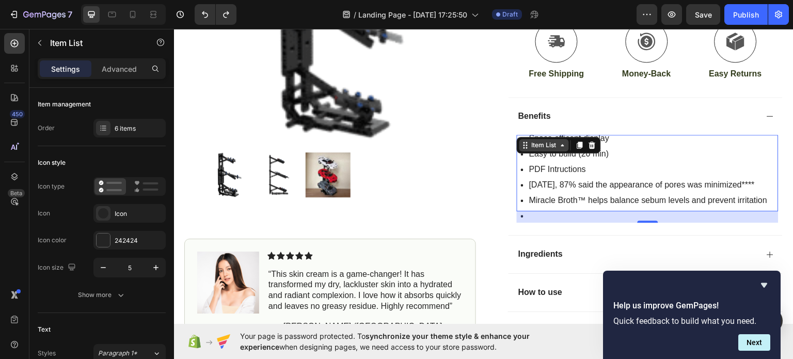
click at [558, 146] on icon at bounding box center [562, 144] width 8 height 8
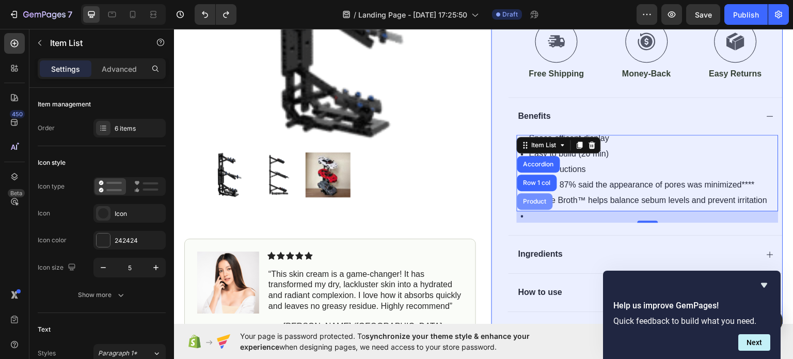
click at [538, 184] on div "Row 1 col" at bounding box center [537, 182] width 40 height 17
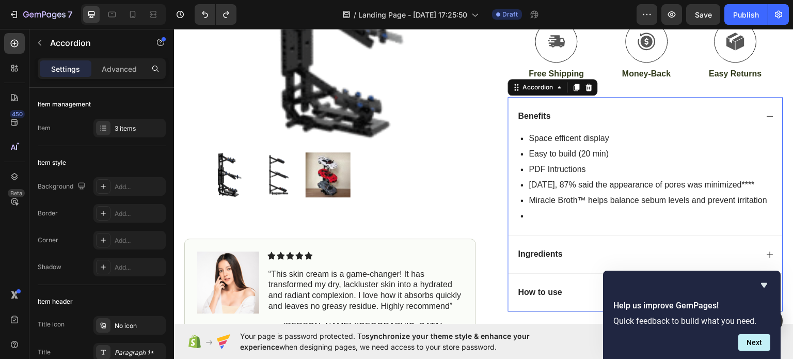
click at [532, 213] on div "Space efficent display Easy to build (20 min) PDF Intructions In 4 weeks, 87% s…" at bounding box center [648, 178] width 262 height 88
click at [529, 194] on p "Miracle Broth™ helps balance sebum levels and prevent irritation" at bounding box center [648, 200] width 238 height 12
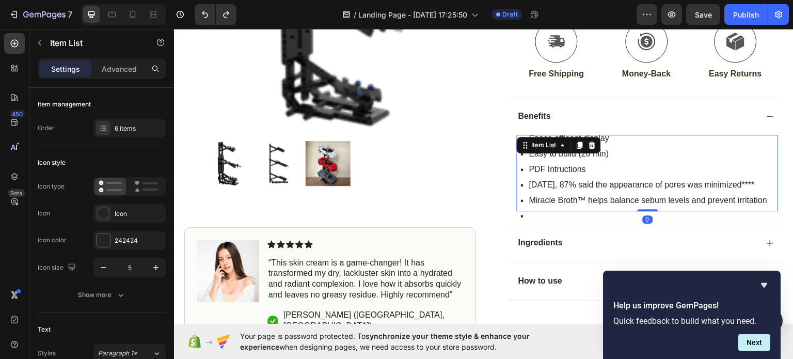
drag, startPoint x: 636, startPoint y: 219, endPoint x: 630, endPoint y: 194, distance: 25.9
click at [632, 191] on div "Space efficent display Easy to build (20 min) PDF Intructions In 4 weeks, 87% s…" at bounding box center [648, 172] width 262 height 76
type input "100%"
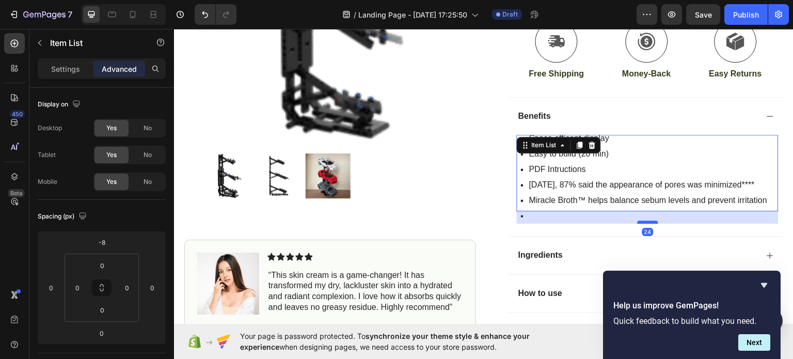
drag, startPoint x: 639, startPoint y: 206, endPoint x: 635, endPoint y: 221, distance: 15.7
click at [637, 221] on div at bounding box center [647, 221] width 21 height 3
type input "29"
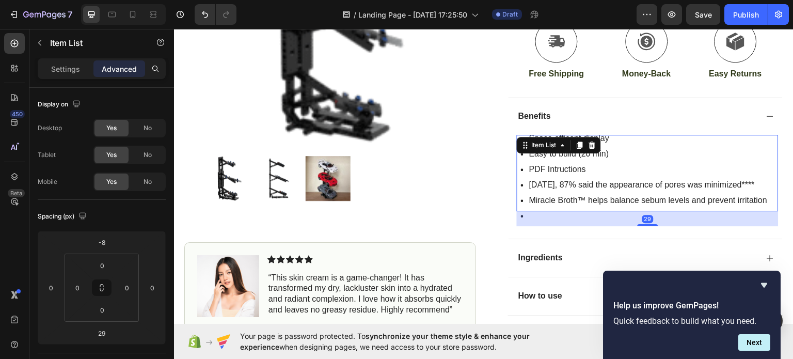
click at [549, 218] on div "29" at bounding box center [648, 218] width 262 height 15
click at [556, 207] on div at bounding box center [648, 208] width 242 height 3
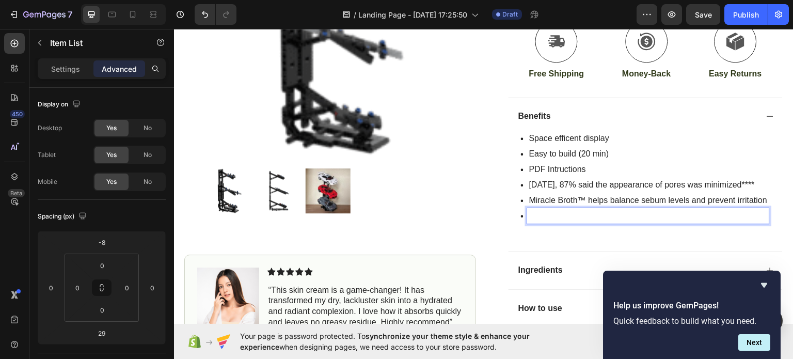
click at [529, 200] on p "Miracle Broth™ helps balance sebum levels and prevent irritation" at bounding box center [648, 200] width 238 height 12
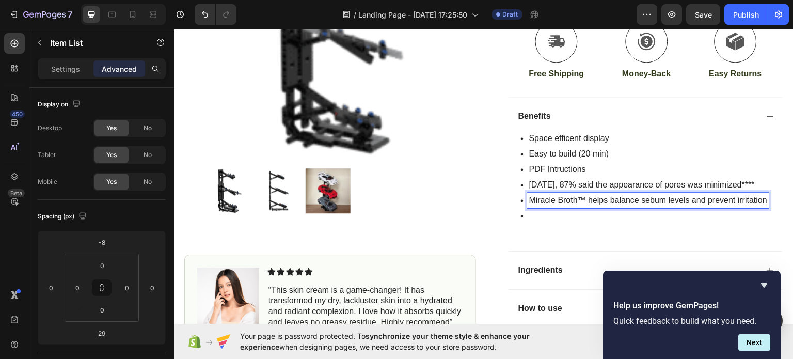
click at [463, 191] on div at bounding box center [330, 190] width 292 height 45
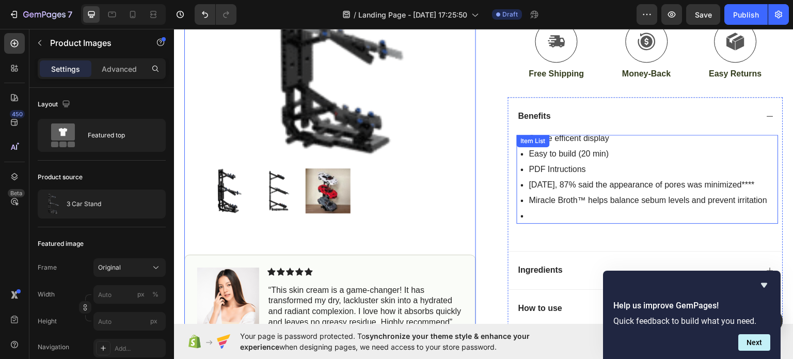
click at [573, 166] on p "PDF Intructions" at bounding box center [648, 169] width 238 height 12
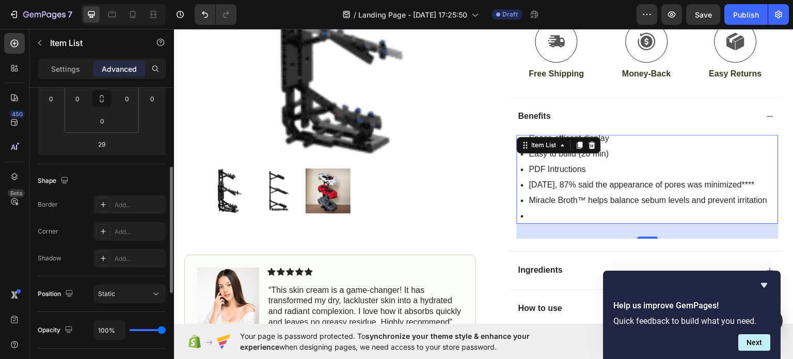
scroll to position [378, 0]
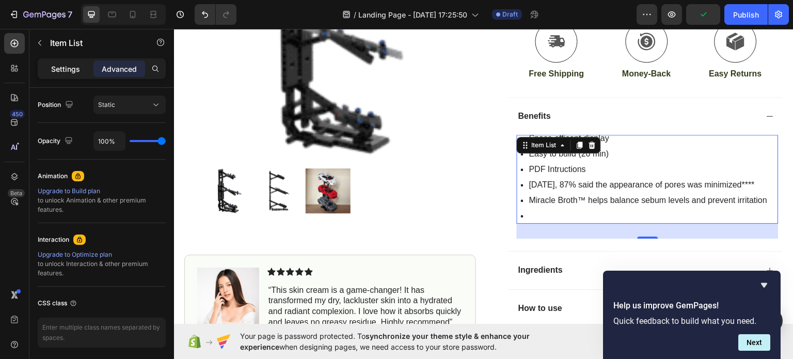
click at [68, 63] on p "Settings" at bounding box center [65, 68] width 29 height 11
type input "8"
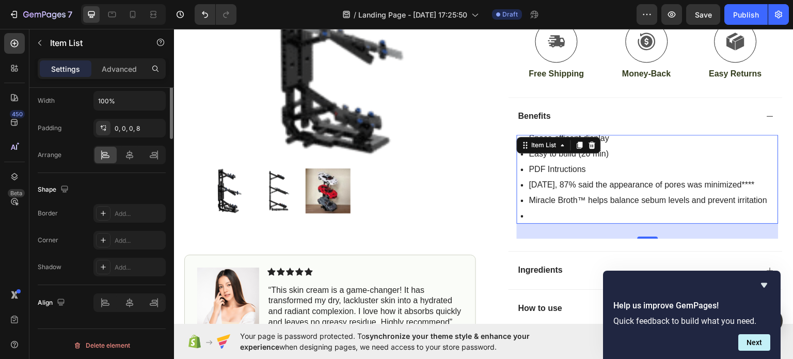
scroll to position [0, 0]
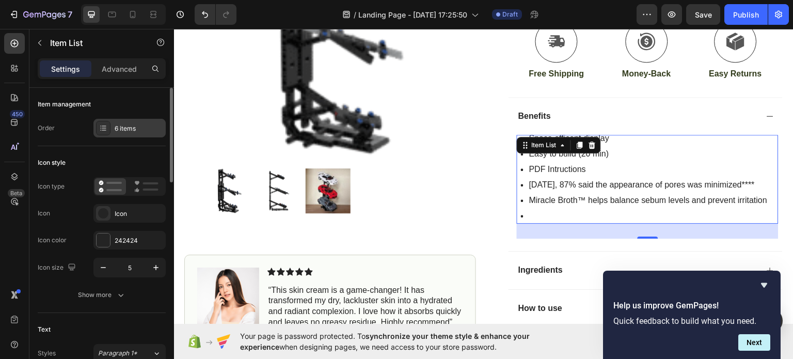
click at [105, 127] on icon at bounding box center [104, 127] width 4 height 1
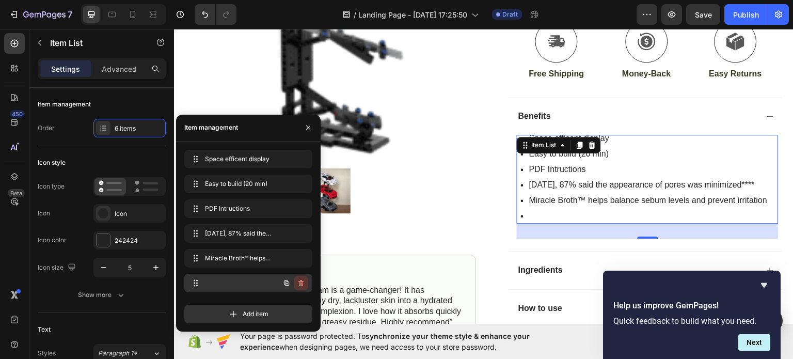
click at [302, 280] on icon "button" at bounding box center [300, 283] width 5 height 6
click at [295, 279] on div "Delete" at bounding box center [293, 282] width 19 height 9
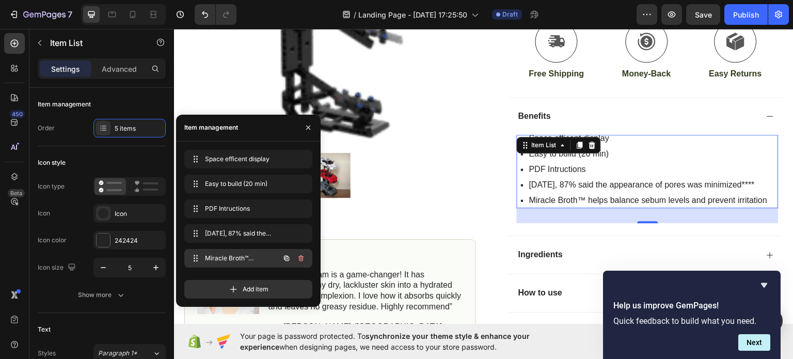
click at [299, 262] on button "button" at bounding box center [301, 258] width 14 height 14
click at [299, 262] on div "Delete" at bounding box center [293, 257] width 19 height 9
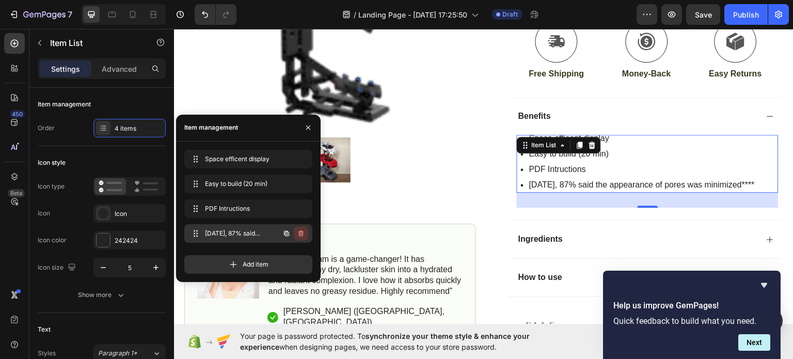
click at [300, 234] on icon "button" at bounding box center [300, 233] width 1 height 3
click at [300, 234] on div "Delete" at bounding box center [293, 233] width 19 height 9
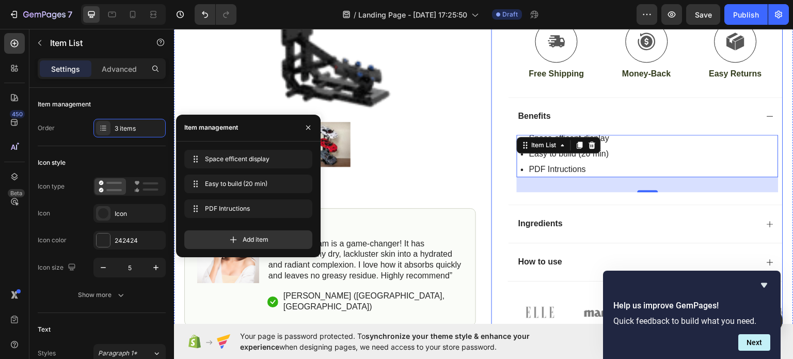
click at [472, 191] on div "Product Images Image Icon Icon Icon Icon Icon Icon List “This skin cream is a g…" at bounding box center [483, 23] width 619 height 604
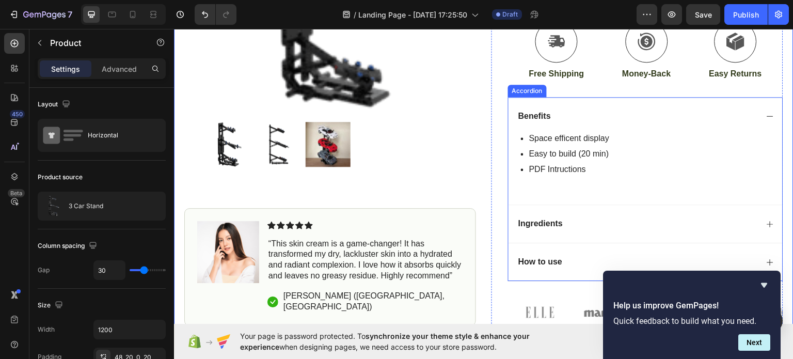
click at [628, 191] on div "Space efficent display Easy to build (20 min) PDF Intructions Item List" at bounding box center [645, 169] width 274 height 70
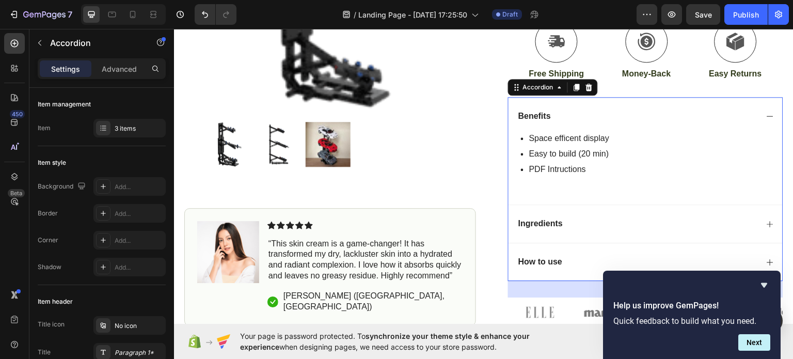
click at [757, 119] on div "Benefits" at bounding box center [645, 116] width 274 height 38
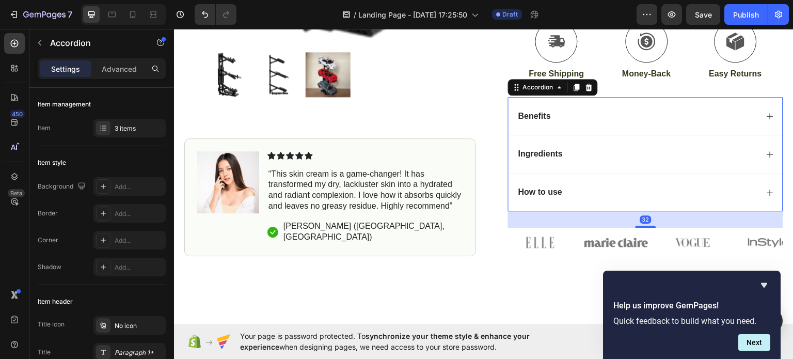
click at [766, 113] on icon at bounding box center [770, 115] width 8 height 8
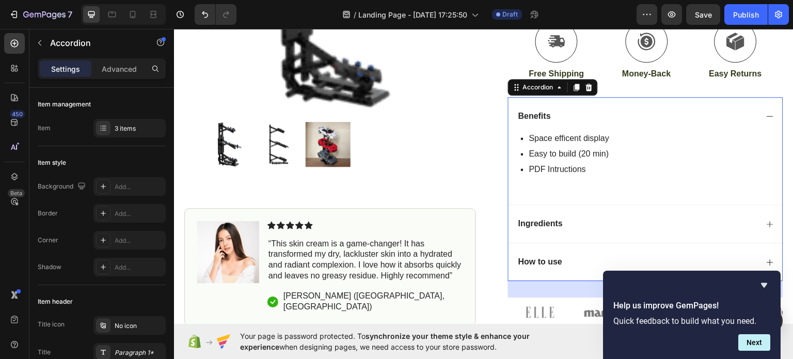
click at [555, 196] on div "Space efficent display Easy to build (20 min) PDF Intructions Item List" at bounding box center [645, 169] width 274 height 70
drag, startPoint x: 552, startPoint y: 210, endPoint x: 565, endPoint y: 203, distance: 14.8
click at [553, 209] on div "Ingredients" at bounding box center [645, 223] width 274 height 38
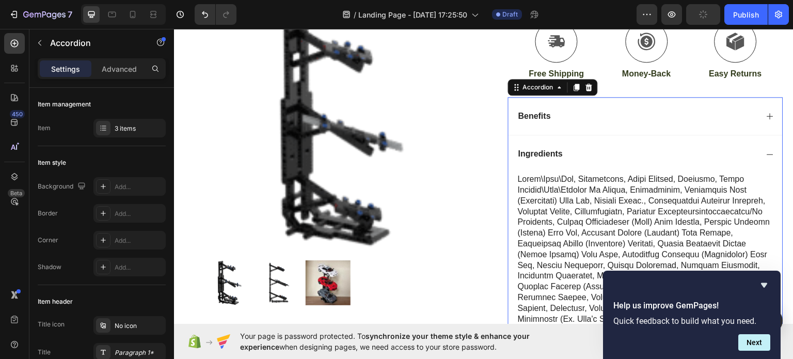
click at [765, 144] on div "Ingredients" at bounding box center [645, 153] width 274 height 38
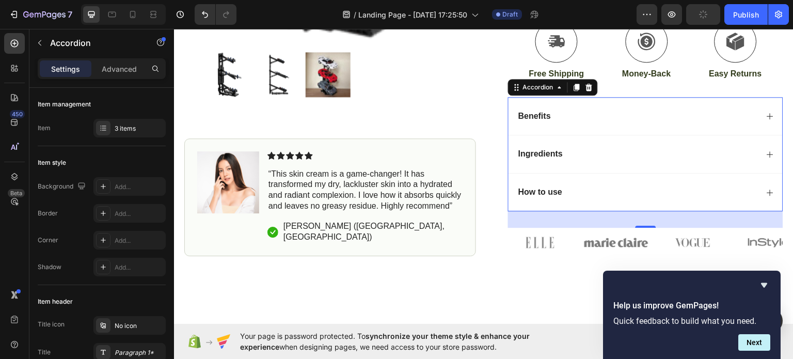
click at [730, 120] on div "Benefits" at bounding box center [637, 116] width 241 height 14
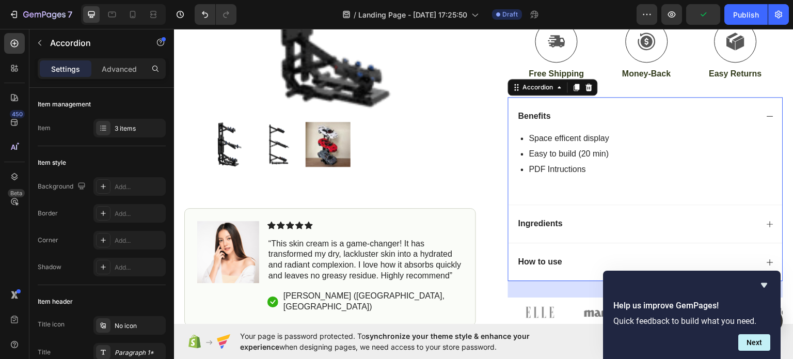
click at [612, 189] on div "Space efficent display Easy to build (20 min) PDF Intructions Item List" at bounding box center [648, 162] width 262 height 57
click at [687, 161] on div "Space efficent display Easy to build (20 min) PDF Intructions" at bounding box center [648, 153] width 262 height 46
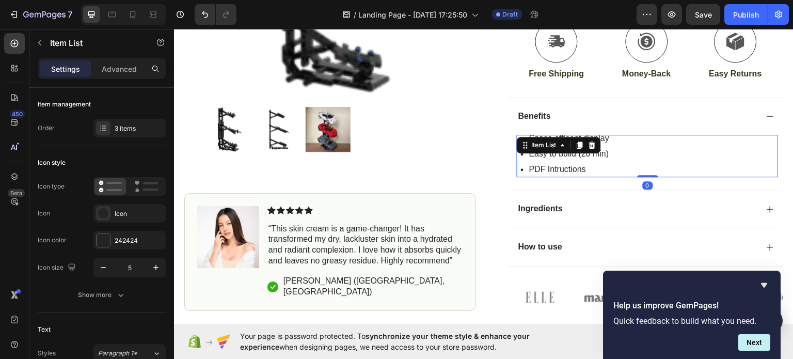
drag, startPoint x: 639, startPoint y: 188, endPoint x: 538, endPoint y: 180, distance: 102.0
click at [652, 167] on div "Space efficent display Easy to build (20 min) PDF Intructions Item List 0" at bounding box center [648, 155] width 262 height 42
type input "100%"
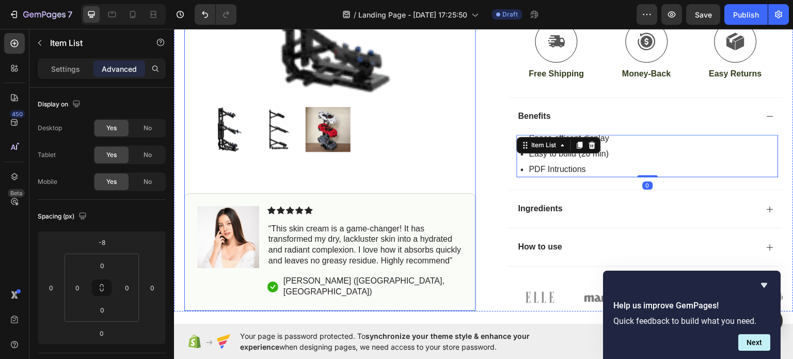
click at [441, 154] on div "Product Images Image Icon Icon Icon Icon Icon Icon List “This skin cream is a g…" at bounding box center [330, 86] width 292 height 448
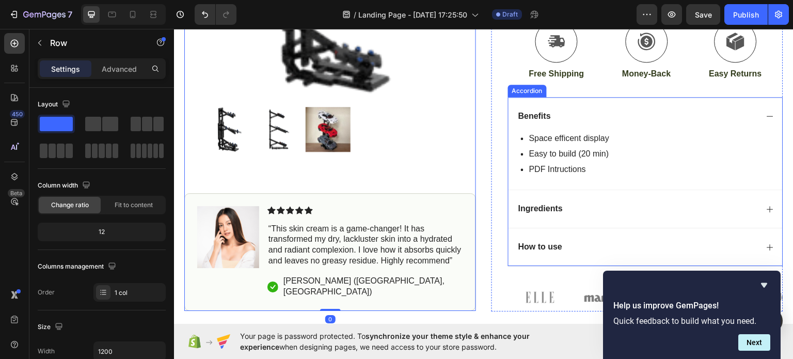
click at [766, 117] on icon at bounding box center [770, 115] width 8 height 8
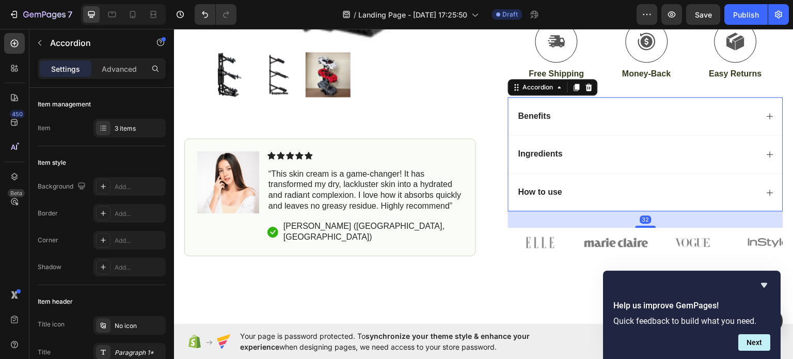
click at [739, 110] on div "Benefits" at bounding box center [637, 116] width 241 height 14
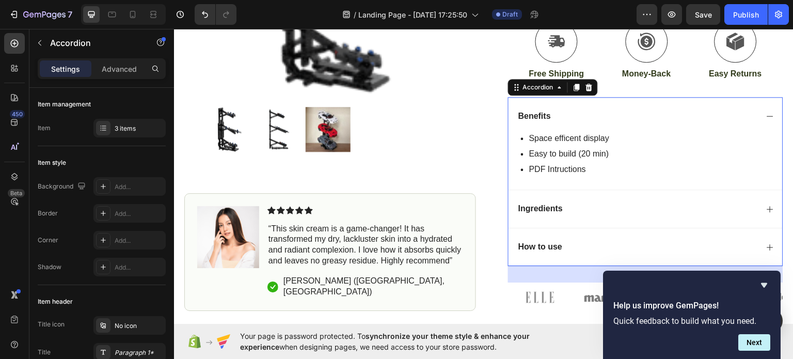
click at [602, 203] on div "Ingredients" at bounding box center [637, 208] width 241 height 14
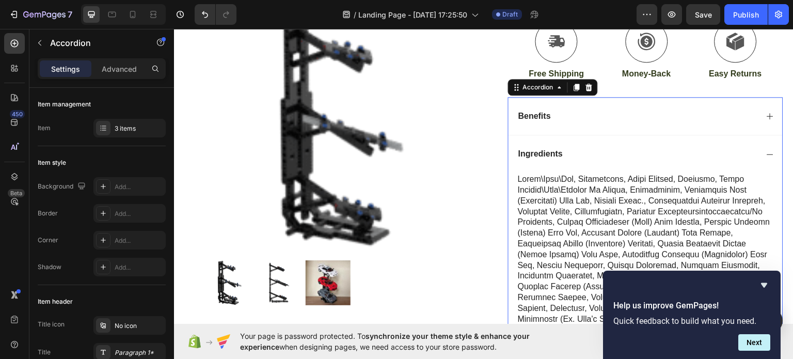
click at [619, 154] on div "Ingredients" at bounding box center [637, 154] width 241 height 14
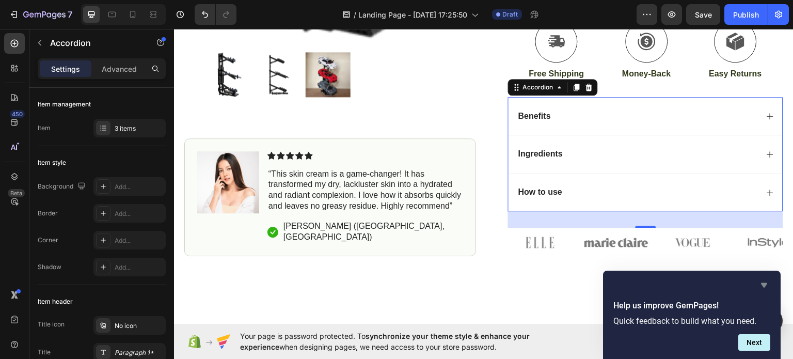
click at [760, 282] on icon "Hide survey" at bounding box center [764, 285] width 12 height 12
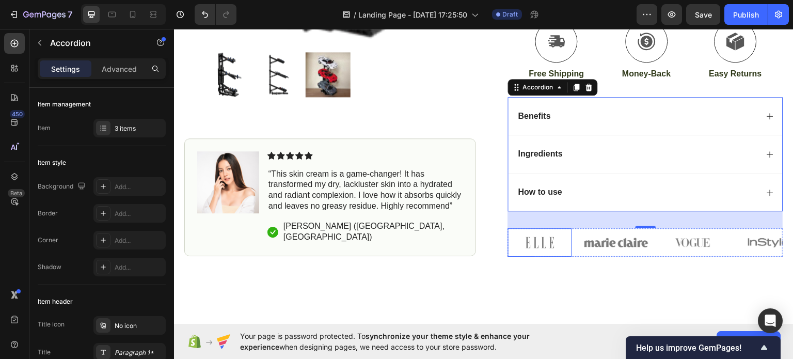
click at [536, 244] on img at bounding box center [540, 242] width 64 height 28
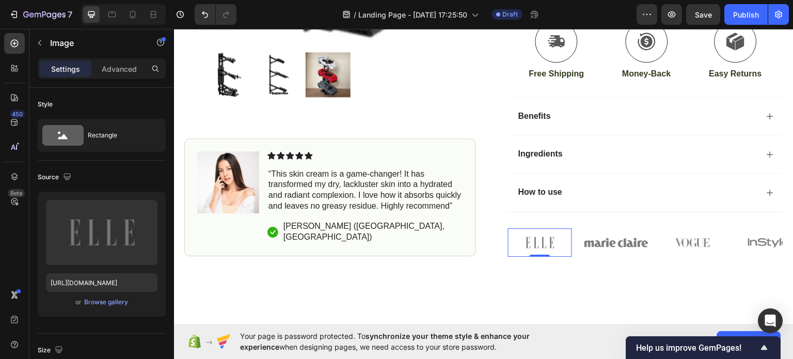
click at [549, 235] on img at bounding box center [540, 242] width 64 height 28
click at [602, 242] on img at bounding box center [616, 242] width 64 height 28
click at [508, 233] on img at bounding box center [540, 242] width 64 height 28
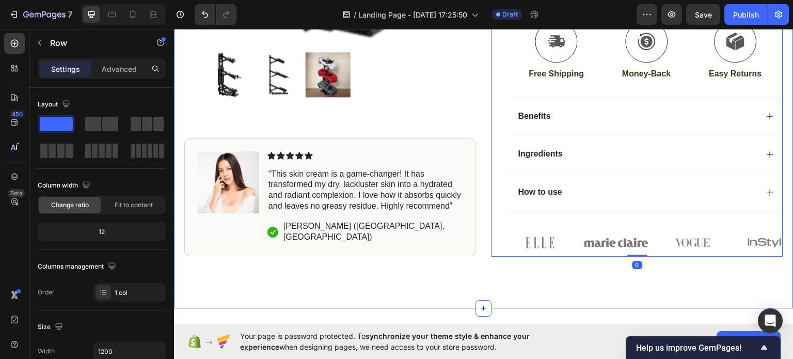
click at [679, 264] on div "Icon Free Shipping Today Only Text Block Row Icon 200+ Happy Customers Text Blo…" at bounding box center [483, 4] width 619 height 605
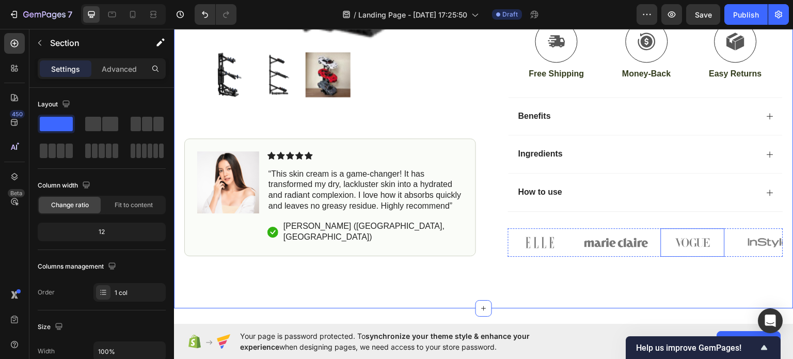
click at [684, 243] on img at bounding box center [693, 242] width 64 height 28
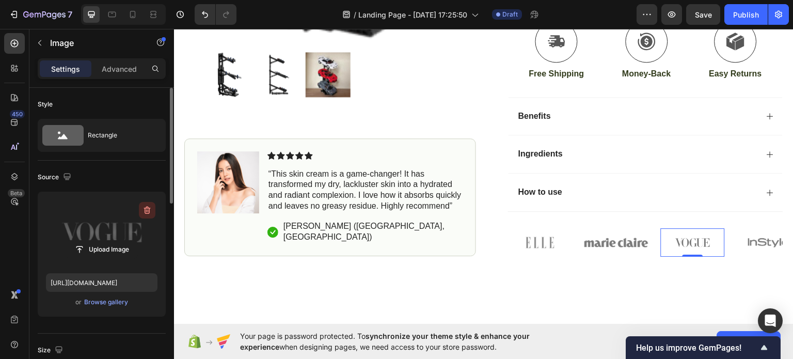
drag, startPoint x: 146, startPoint y: 211, endPoint x: 341, endPoint y: 219, distance: 195.8
click at [146, 211] on icon "button" at bounding box center [147, 210] width 10 height 10
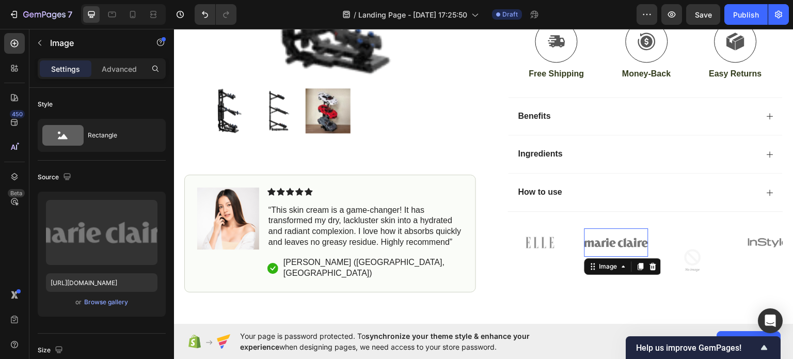
click at [606, 250] on img at bounding box center [616, 242] width 64 height 28
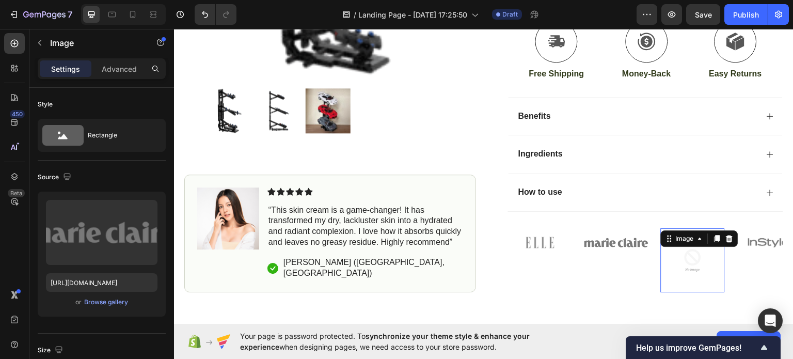
click at [704, 238] on div "Image 0" at bounding box center [693, 260] width 64 height 64
click at [729, 240] on div at bounding box center [729, 238] width 12 height 12
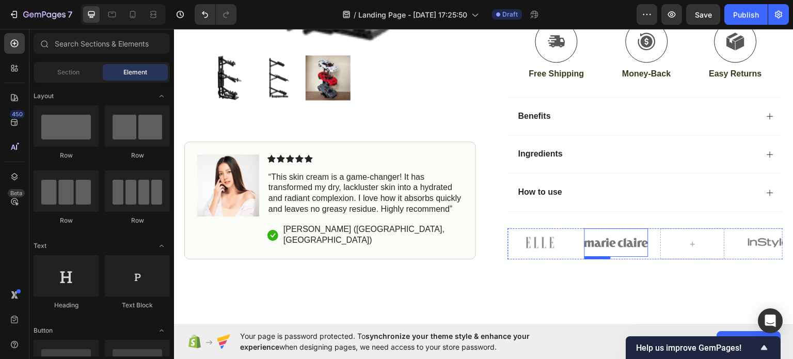
click at [618, 243] on img at bounding box center [616, 242] width 64 height 28
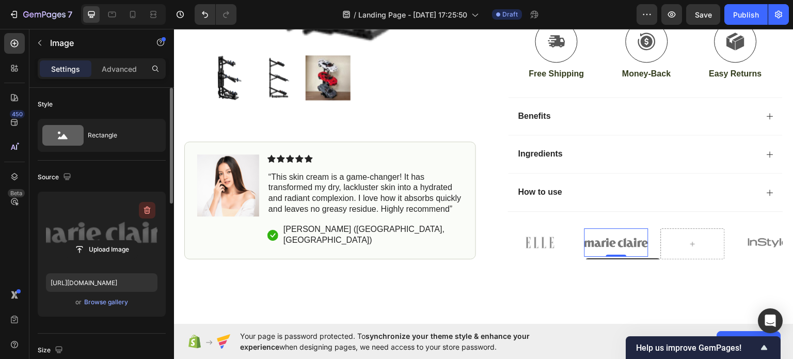
click at [146, 210] on icon "button" at bounding box center [146, 210] width 1 height 3
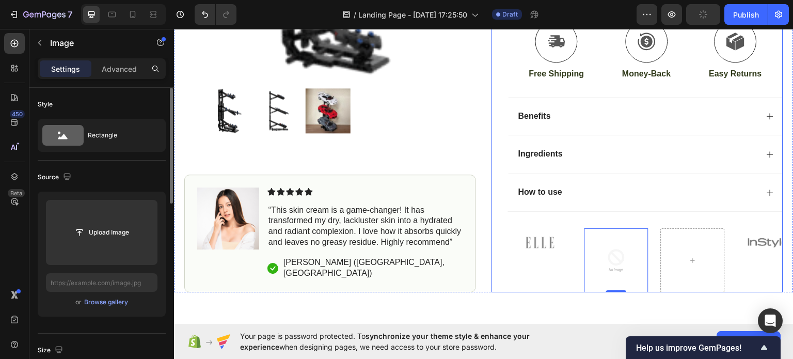
click at [491, 236] on div "Icon Icon Icon Icon Icon Icon List (1349 Reviews) Text Block Row 3 Car Stand Pr…" at bounding box center [637, 18] width 292 height 545
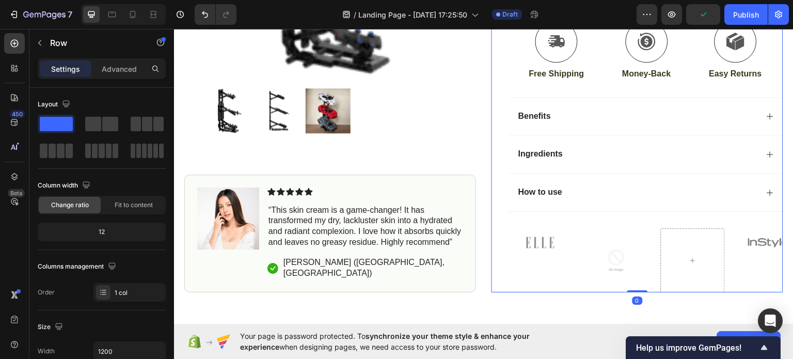
click at [521, 242] on img at bounding box center [540, 242] width 64 height 28
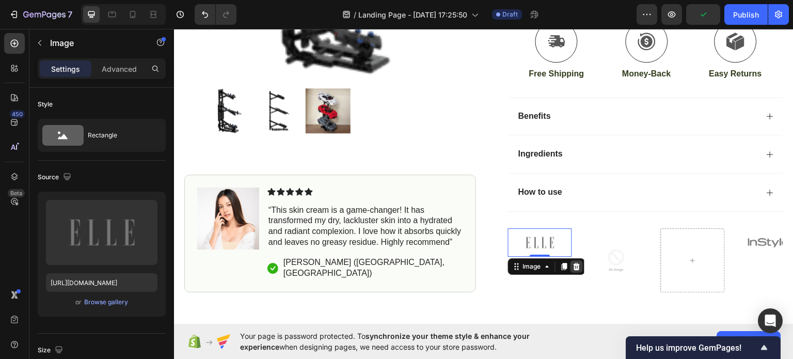
click at [573, 262] on icon at bounding box center [576, 265] width 7 height 7
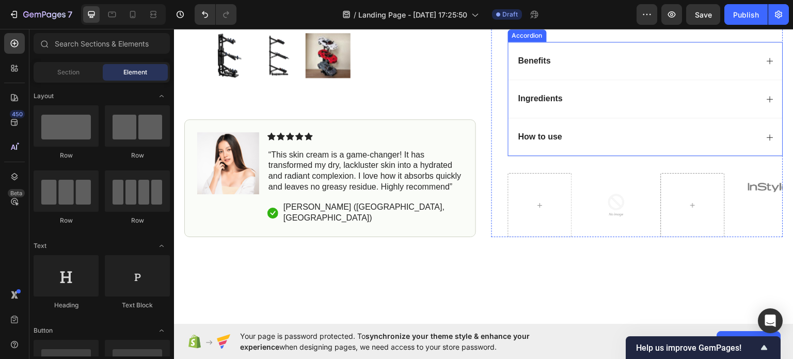
scroll to position [416, 0]
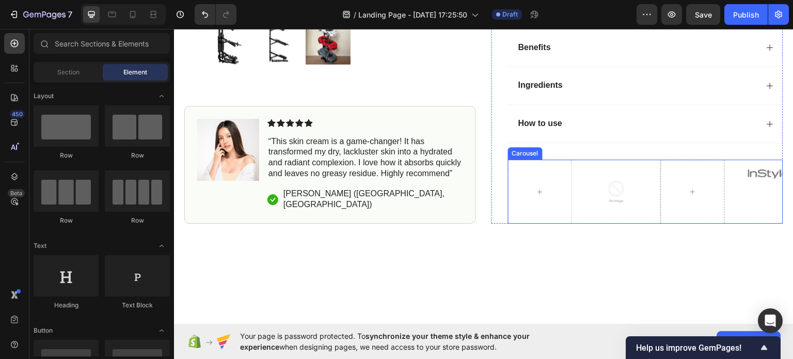
click at [743, 177] on img at bounding box center [769, 173] width 64 height 28
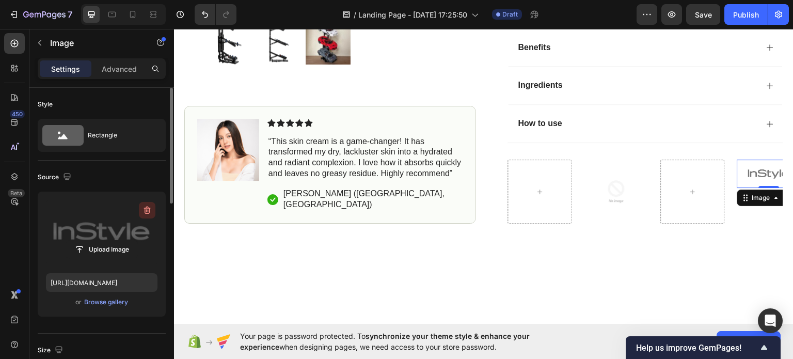
click at [149, 212] on icon "button" at bounding box center [147, 210] width 10 height 10
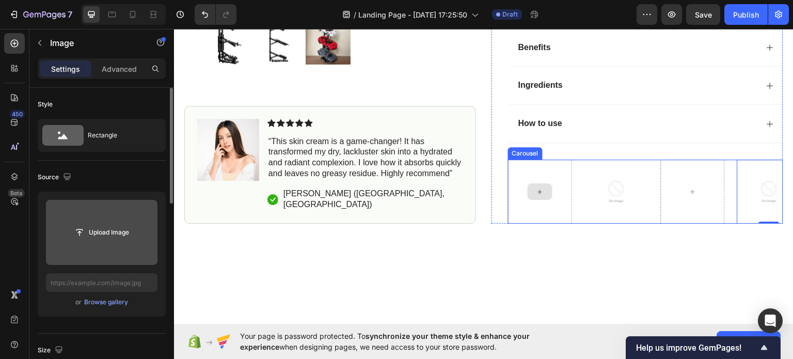
click at [536, 187] on icon at bounding box center [540, 191] width 8 height 9
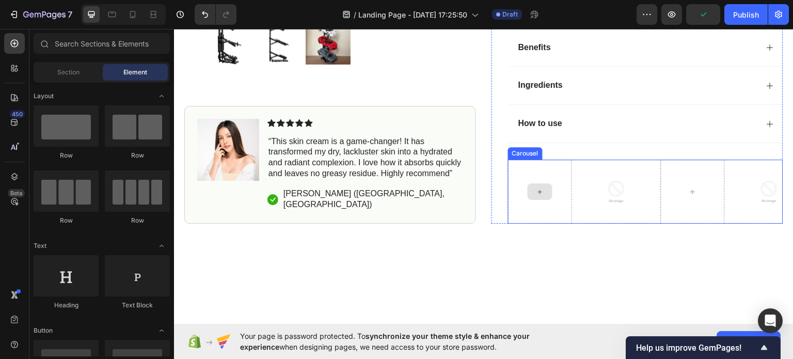
click at [523, 162] on div at bounding box center [540, 191] width 64 height 64
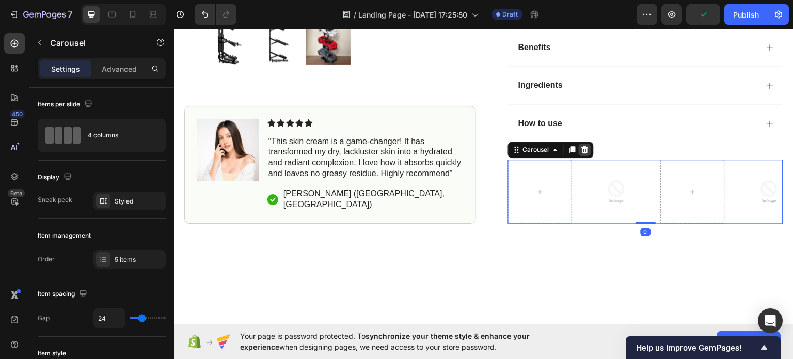
click at [583, 148] on icon at bounding box center [585, 149] width 7 height 7
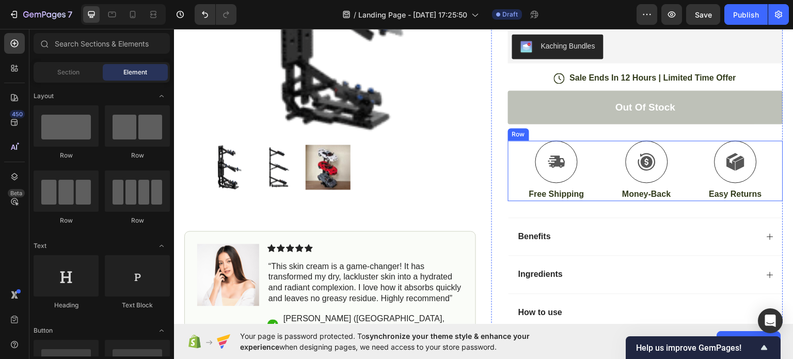
scroll to position [37, 0]
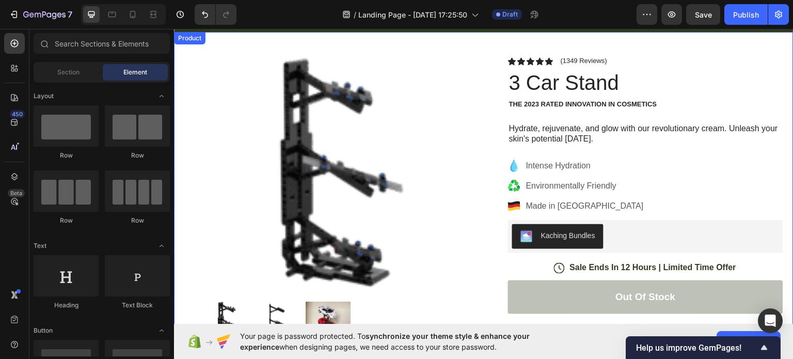
click at [325, 197] on img at bounding box center [330, 172] width 232 height 232
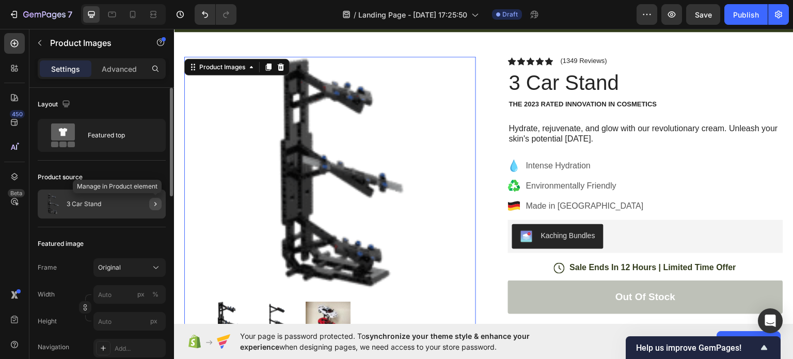
click at [155, 203] on icon "button" at bounding box center [155, 204] width 8 height 8
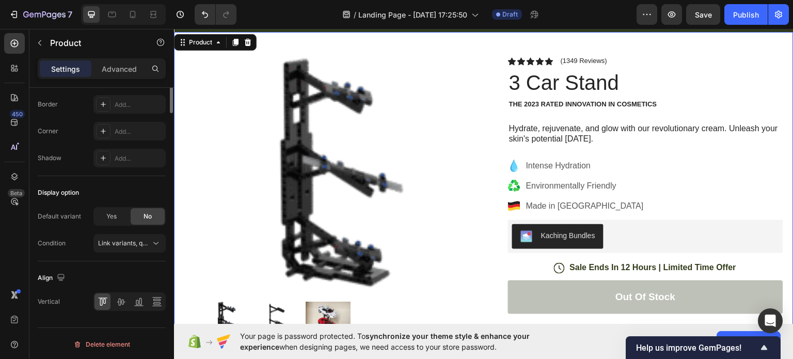
scroll to position [0, 0]
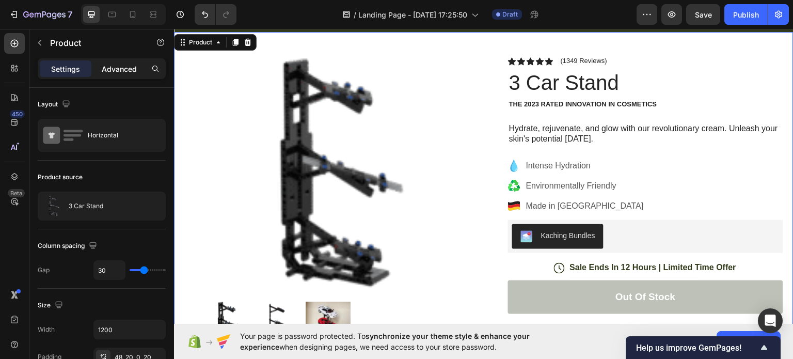
click at [112, 60] on div "Advanced" at bounding box center [119, 68] width 52 height 17
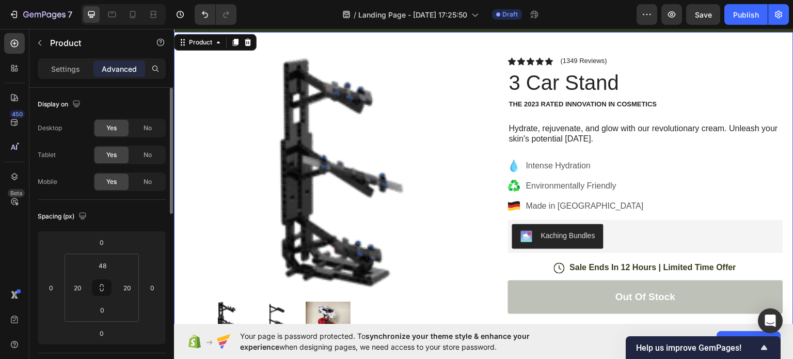
click at [64, 70] on p "Settings" at bounding box center [65, 68] width 29 height 11
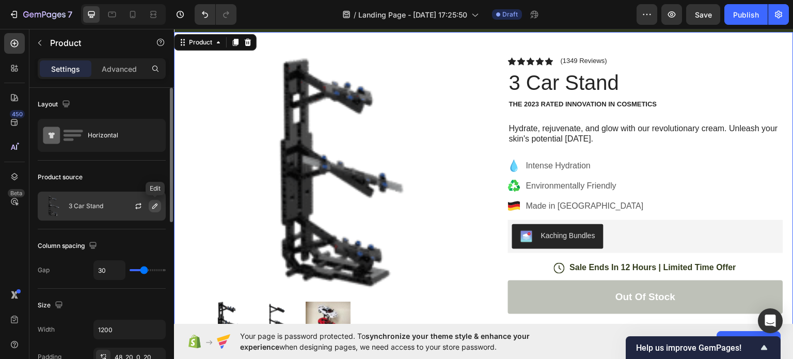
click at [159, 206] on icon "button" at bounding box center [155, 206] width 8 height 8
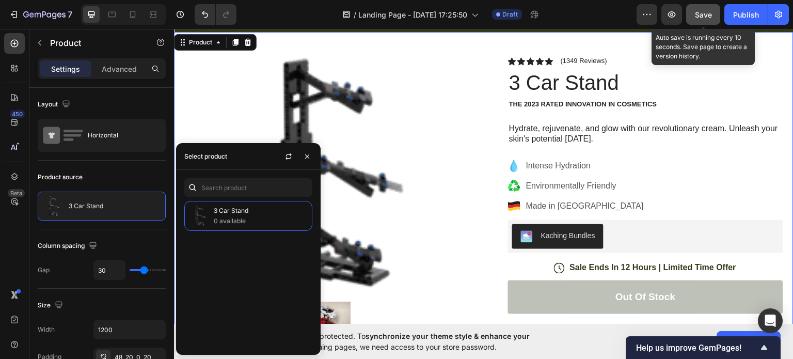
click at [696, 16] on span "Save" at bounding box center [703, 14] width 17 height 9
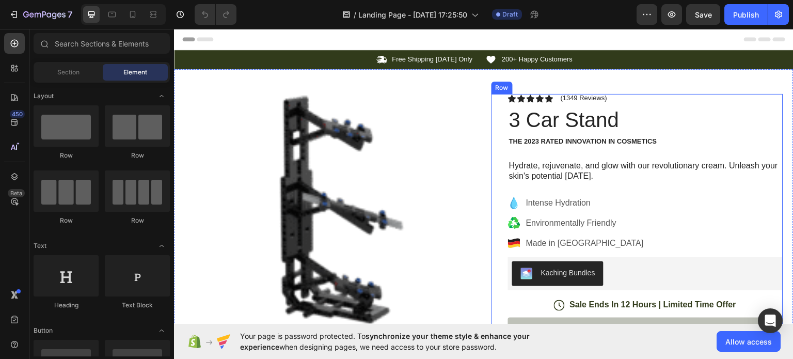
scroll to position [189, 0]
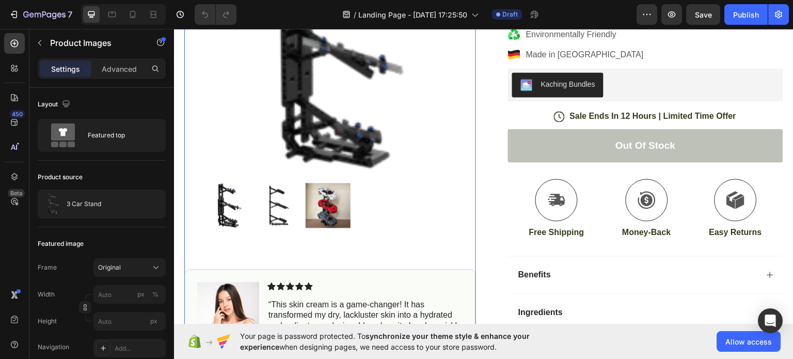
click at [270, 198] on img at bounding box center [277, 204] width 45 height 45
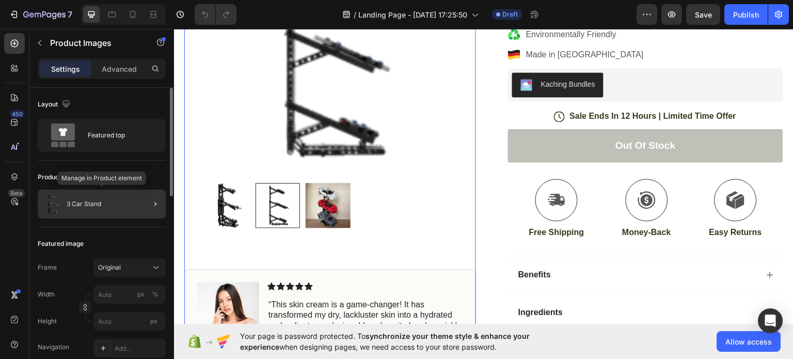
click at [103, 200] on div "3 Car Stand" at bounding box center [102, 203] width 128 height 29
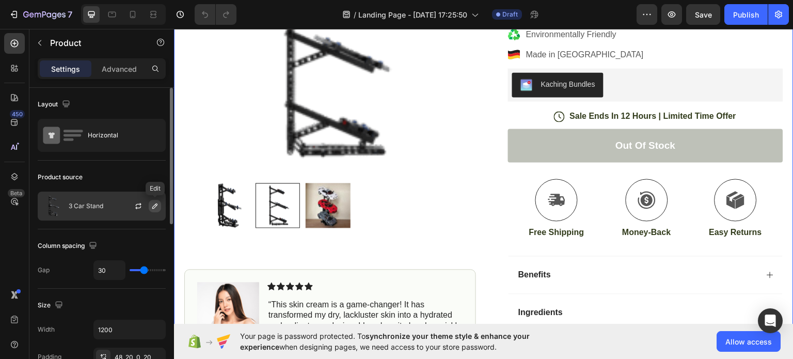
click at [157, 208] on icon "button" at bounding box center [155, 206] width 8 height 8
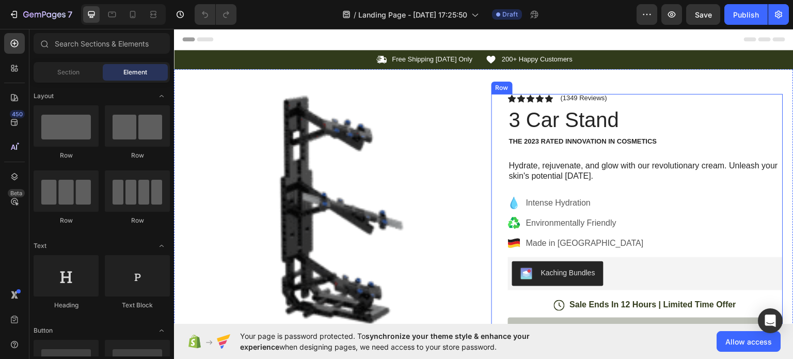
scroll to position [189, 0]
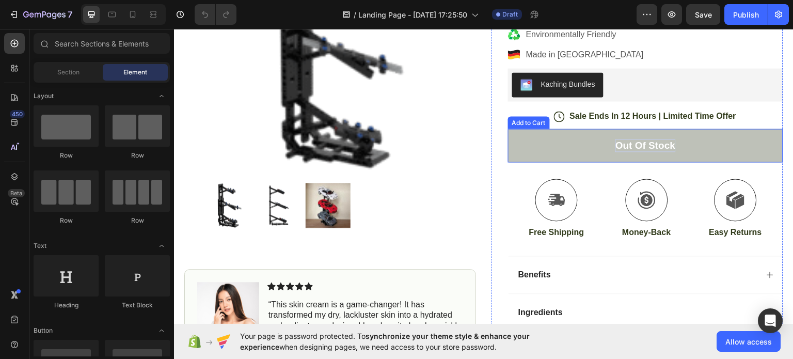
click at [654, 142] on div "Out of stock" at bounding box center [645, 144] width 60 height 13
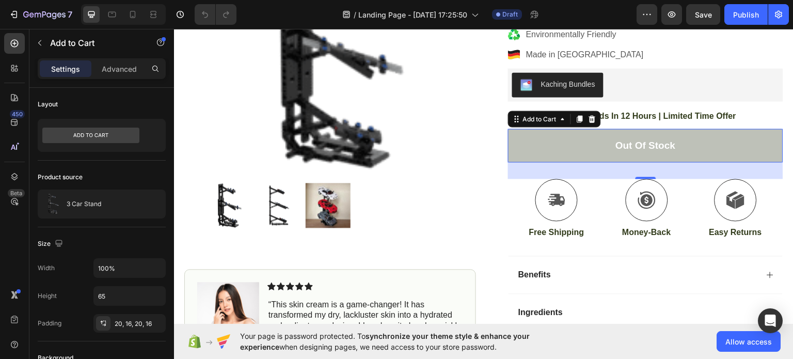
click at [562, 143] on button "Out of stock" at bounding box center [645, 145] width 275 height 34
click at [120, 63] on p "Advanced" at bounding box center [119, 68] width 35 height 11
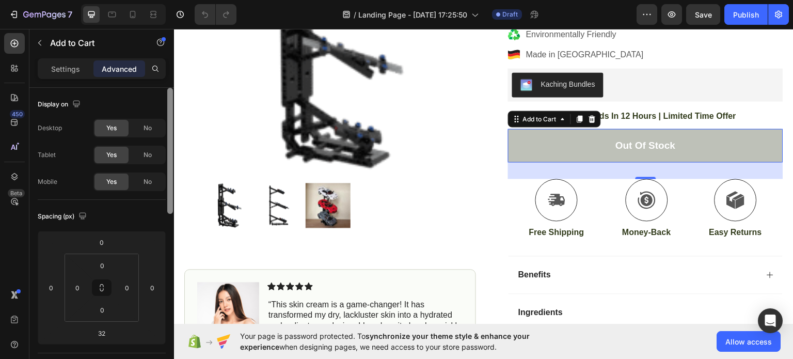
drag, startPoint x: 299, startPoint y: 195, endPoint x: 168, endPoint y: 112, distance: 155.1
click at [76, 69] on p "Settings" at bounding box center [65, 68] width 29 height 11
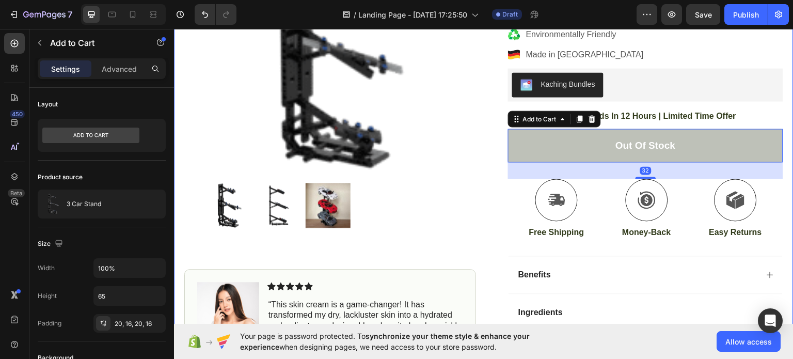
click at [641, 269] on div "Benefits" at bounding box center [637, 274] width 241 height 14
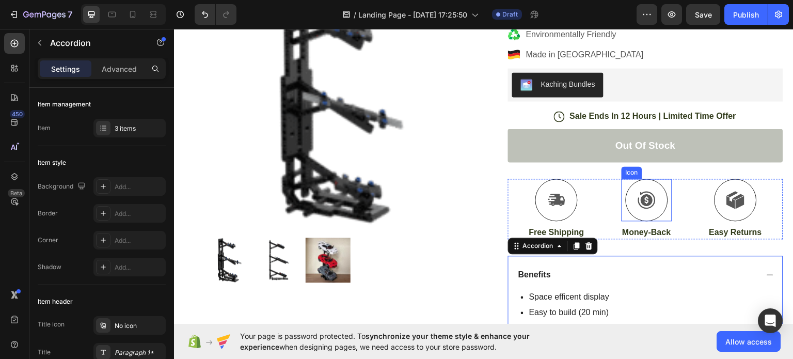
scroll to position [0, 0]
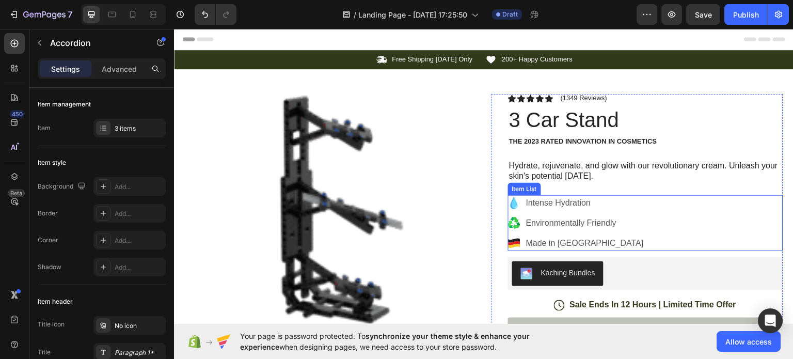
click at [643, 204] on div "Intense Hydration Environmentally Friendly Made in Germany" at bounding box center [645, 223] width 275 height 56
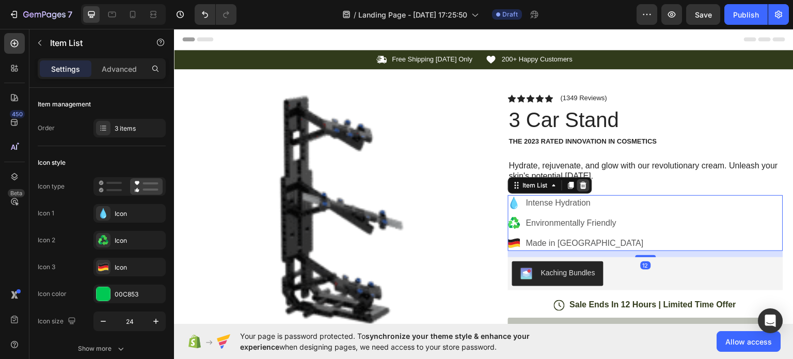
click at [577, 189] on div at bounding box center [583, 185] width 12 height 12
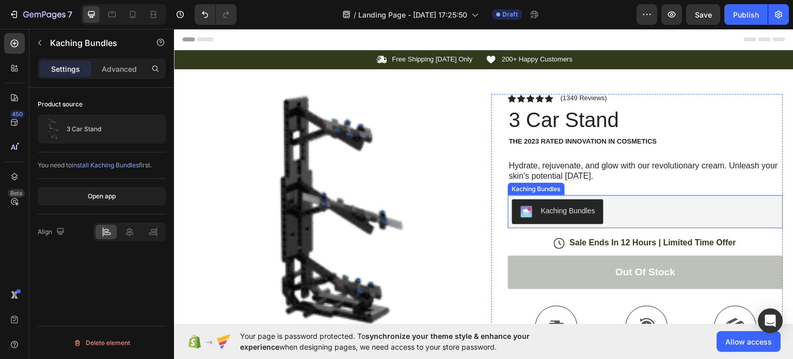
click at [635, 206] on div "Kaching Bundles" at bounding box center [645, 211] width 267 height 25
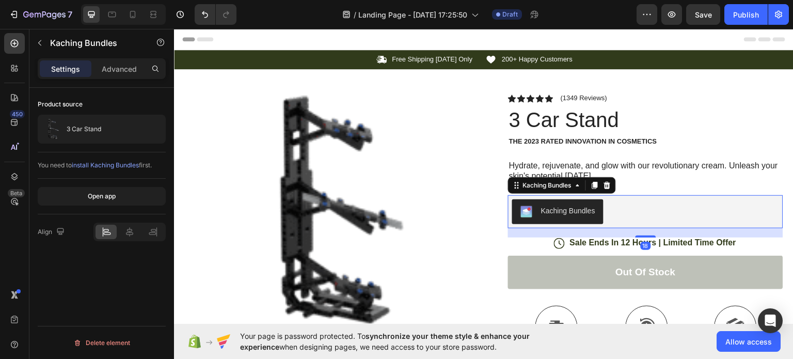
click at [567, 208] on div "Kaching Bundles" at bounding box center [568, 210] width 54 height 11
click at [572, 208] on div "Kaching Bundles" at bounding box center [568, 210] width 54 height 11
click at [562, 185] on div "Kaching Bundles" at bounding box center [547, 184] width 53 height 9
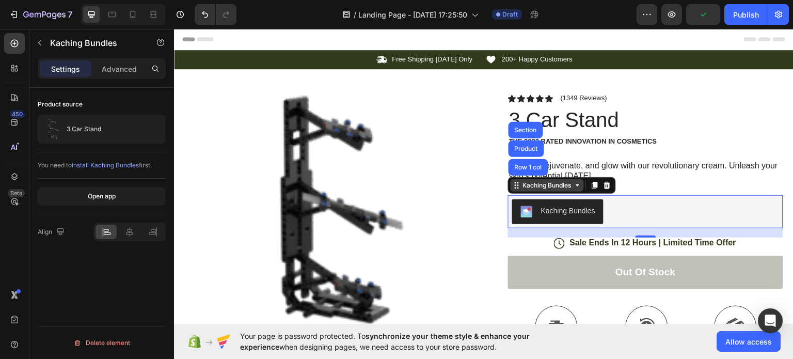
click at [551, 183] on div "Kaching Bundles" at bounding box center [547, 184] width 53 height 9
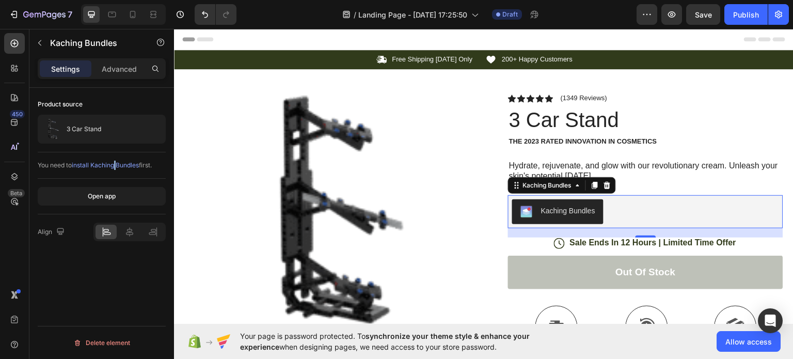
click at [118, 164] on span "install Kaching Bundles" at bounding box center [105, 165] width 67 height 8
